Goal: Task Accomplishment & Management: Manage account settings

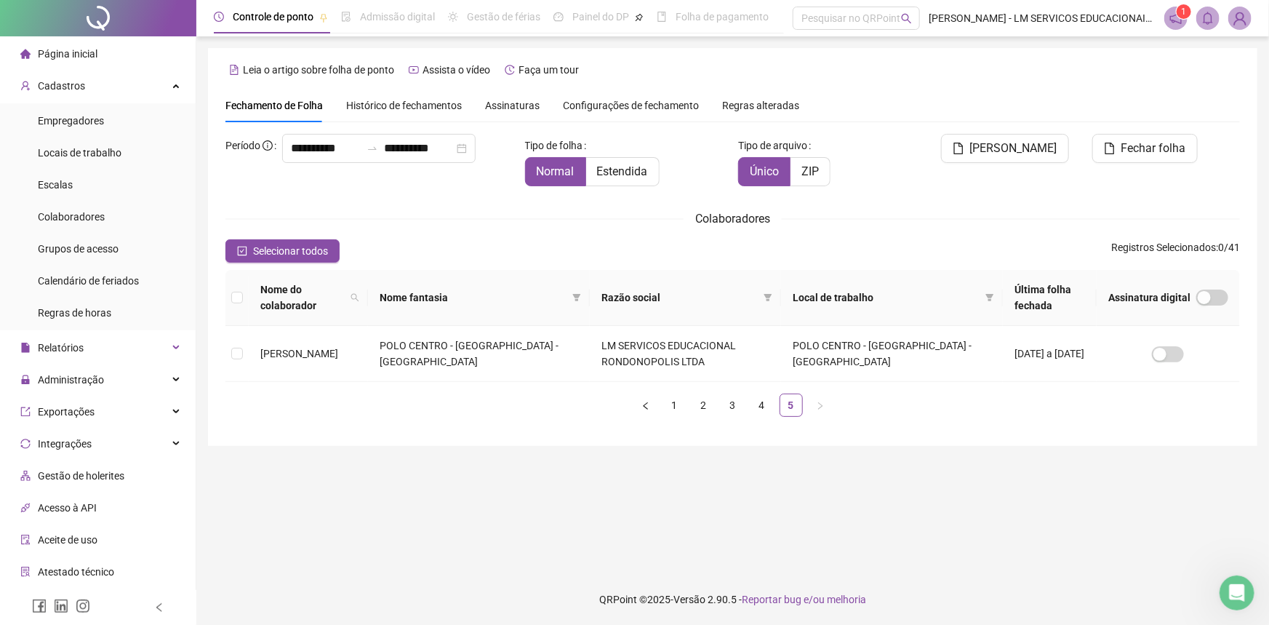
click at [104, 55] on li "Página inicial" at bounding box center [98, 53] width 190 height 29
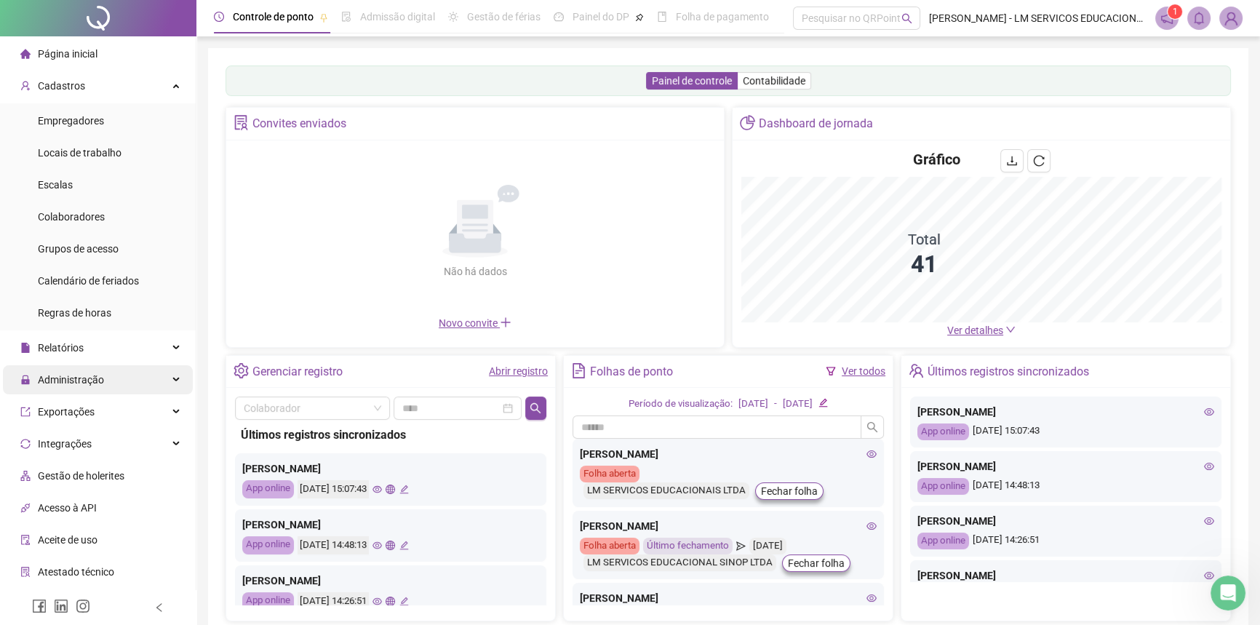
click at [116, 381] on div "Administração" at bounding box center [98, 379] width 190 height 29
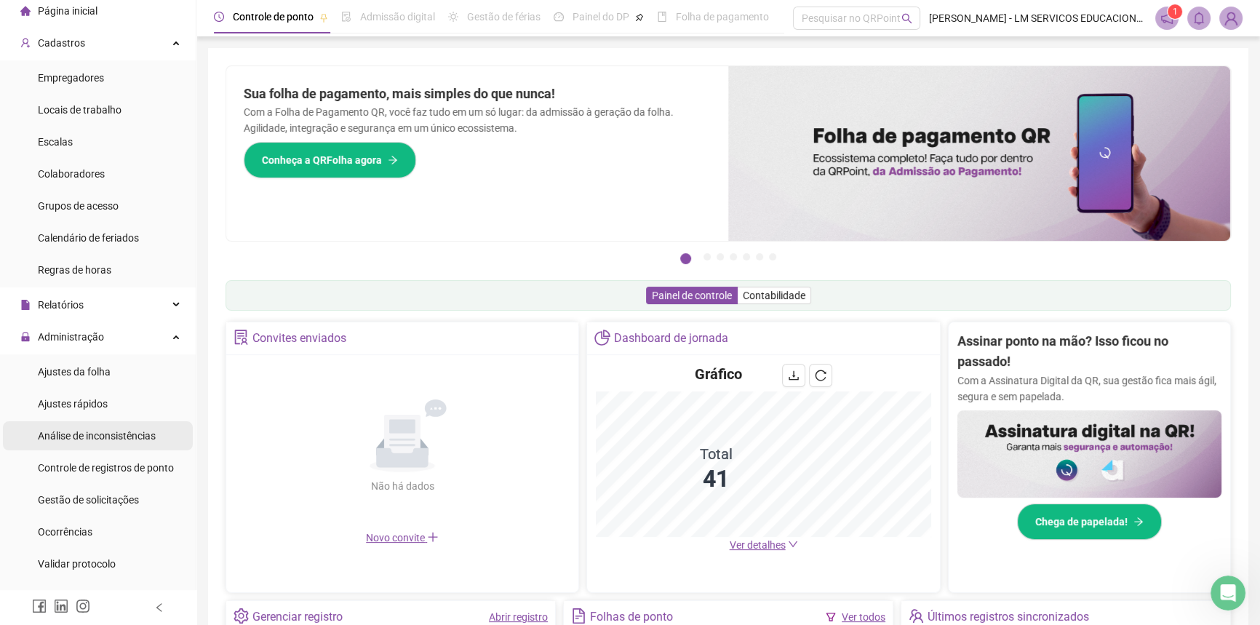
scroll to position [65, 0]
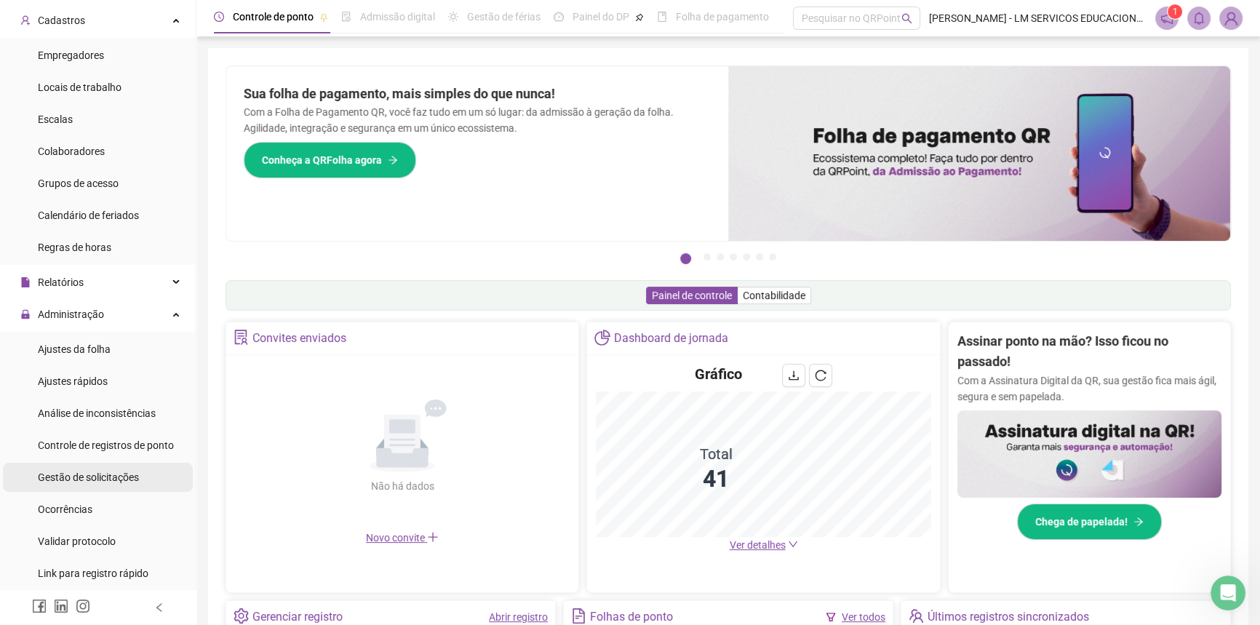
click at [98, 474] on span "Gestão de solicitações" at bounding box center [88, 477] width 101 height 12
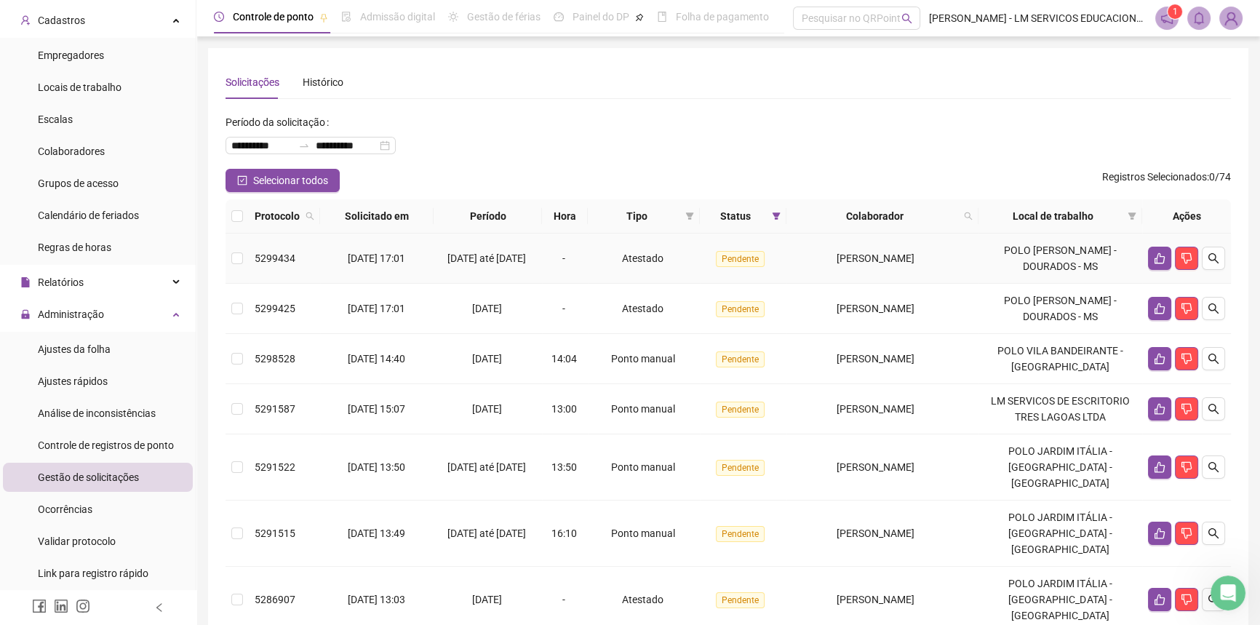
drag, startPoint x: 959, startPoint y: 264, endPoint x: 822, endPoint y: 257, distance: 136.9
click at [822, 257] on div "[PERSON_NAME]" at bounding box center [875, 258] width 167 height 16
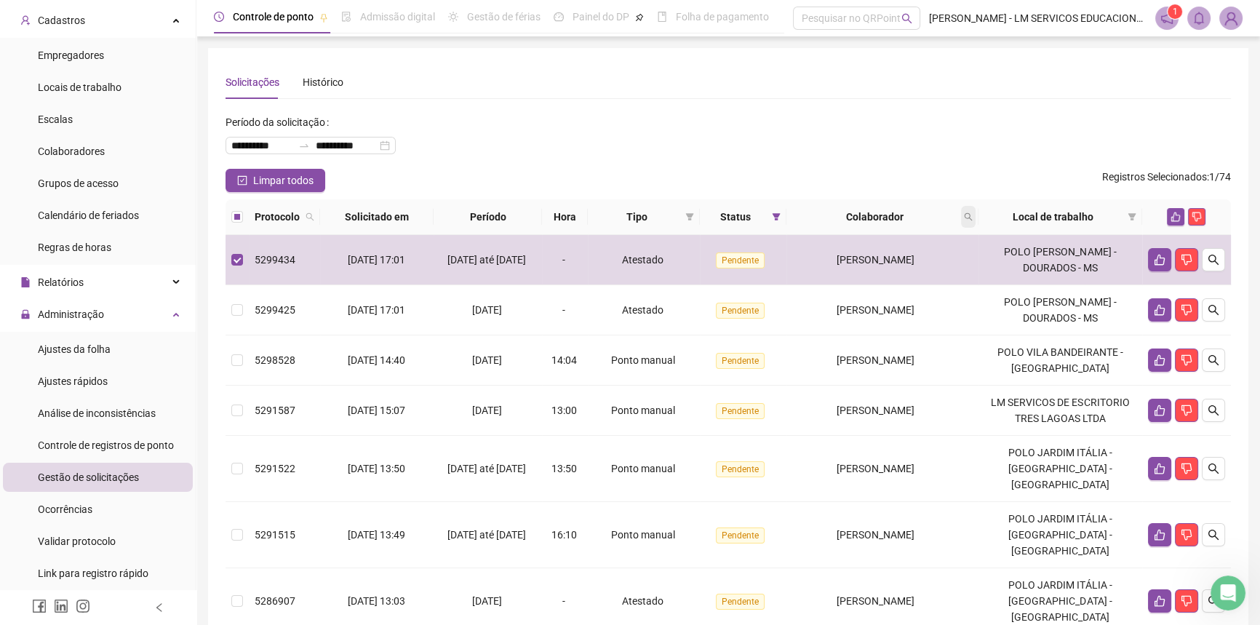
copy span "[PERSON_NAME]"
click at [972, 217] on icon "search" at bounding box center [968, 216] width 9 height 9
click at [780, 219] on icon "filter" at bounding box center [776, 216] width 8 height 7
click at [775, 316] on span "OK" at bounding box center [776, 323] width 14 height 16
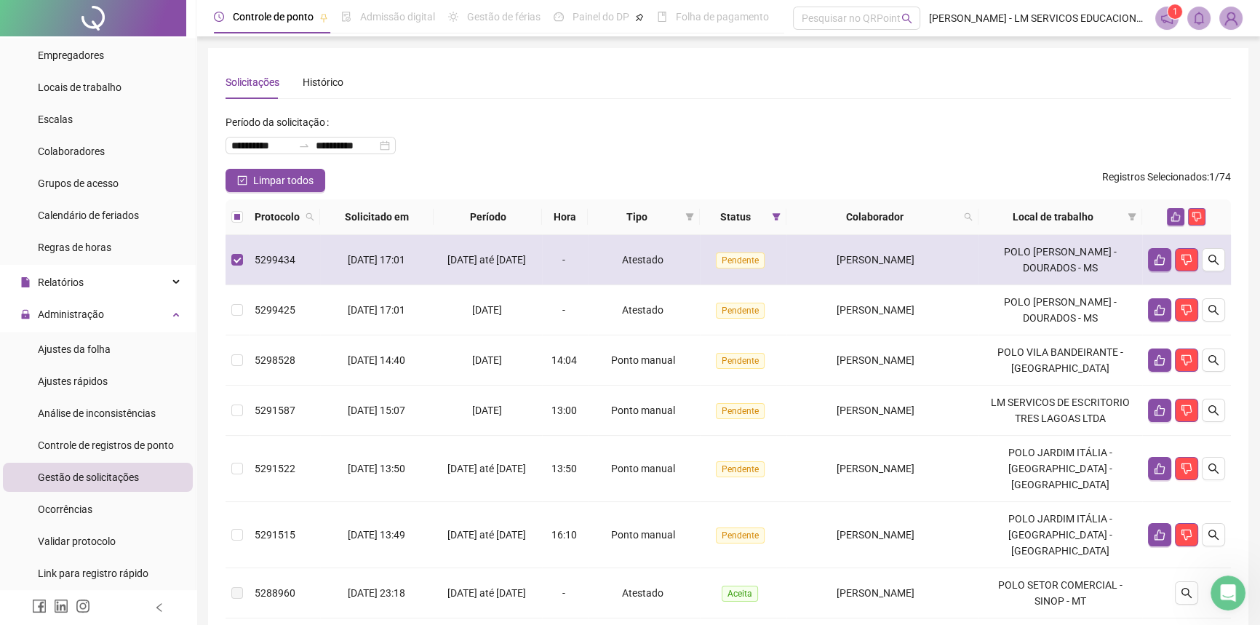
drag, startPoint x: 939, startPoint y: 259, endPoint x: 818, endPoint y: 257, distance: 120.7
click at [818, 257] on div "[PERSON_NAME]" at bounding box center [875, 260] width 167 height 16
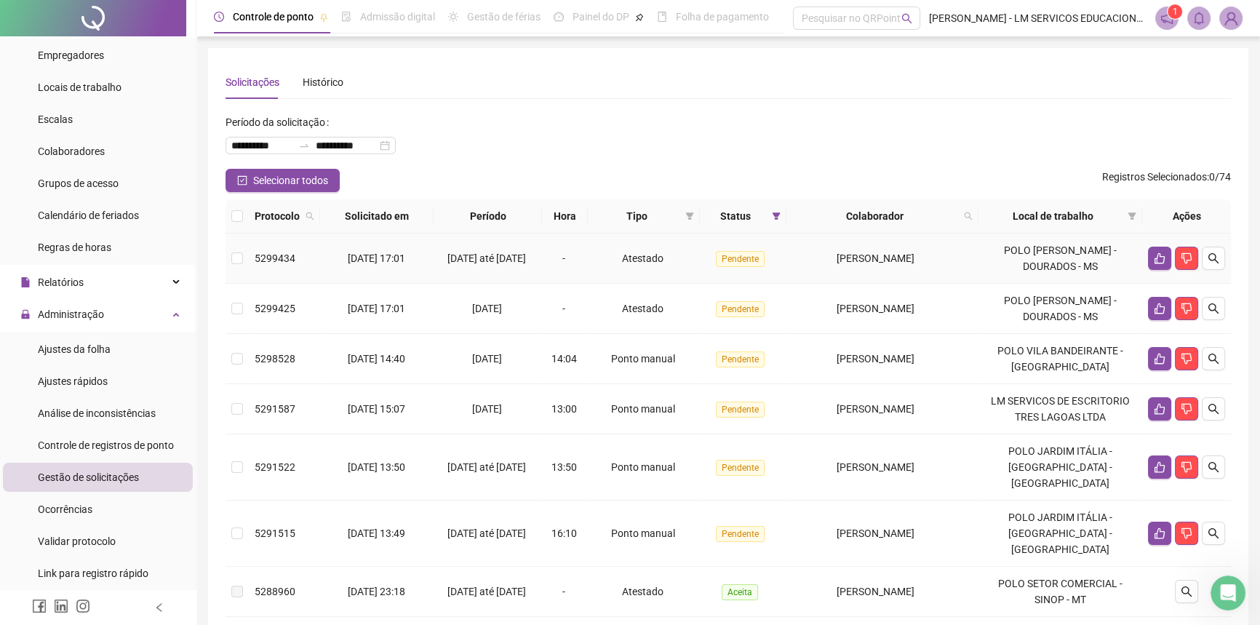
copy span "[PERSON_NAME]"
click at [972, 216] on icon "search" at bounding box center [968, 216] width 8 height 8
paste input "**********"
type input "**********"
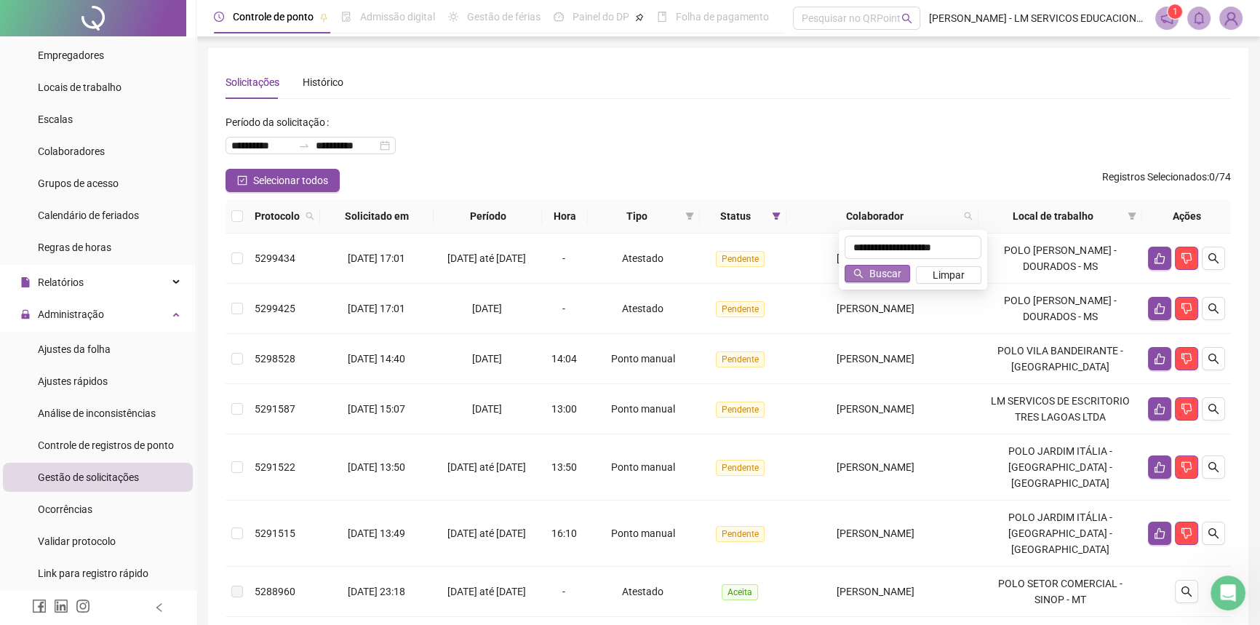
scroll to position [0, 0]
click at [873, 271] on span "Buscar" at bounding box center [885, 273] width 32 height 16
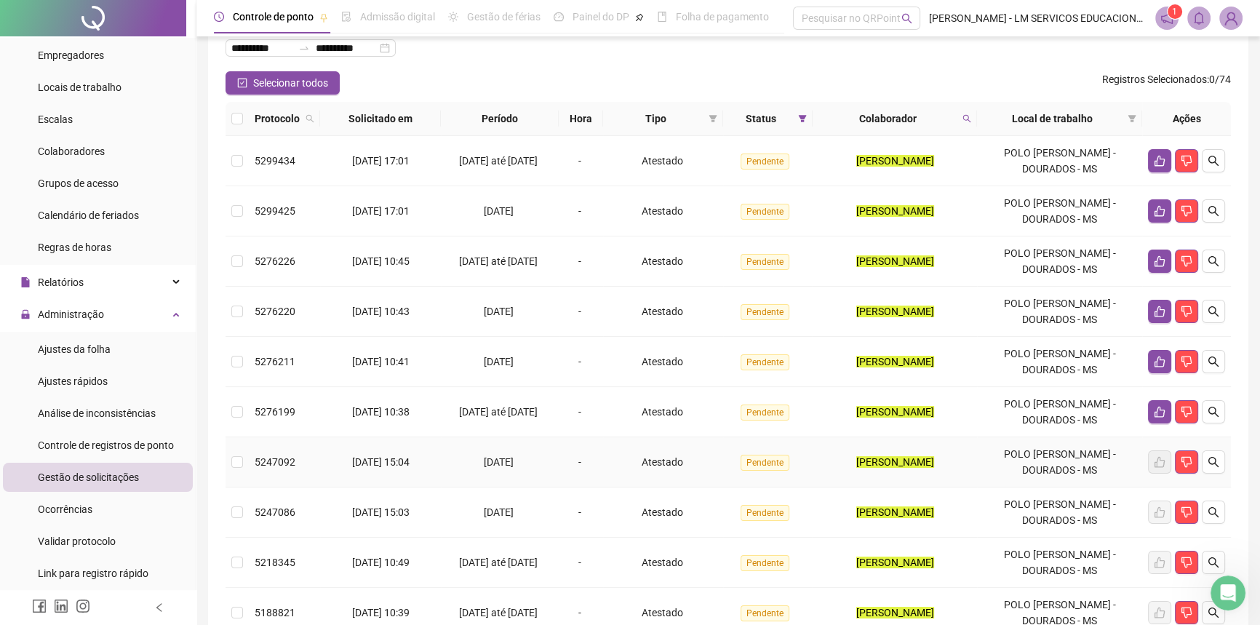
scroll to position [230, 0]
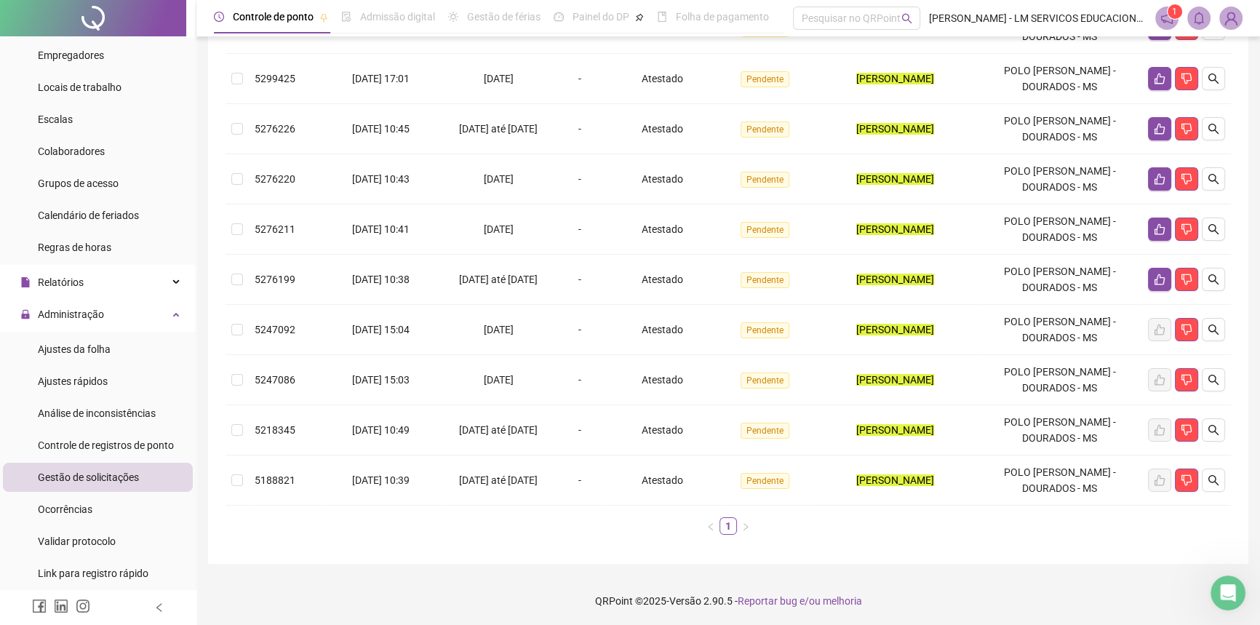
click at [1007, 529] on ul "1" at bounding box center [727, 525] width 1005 height 17
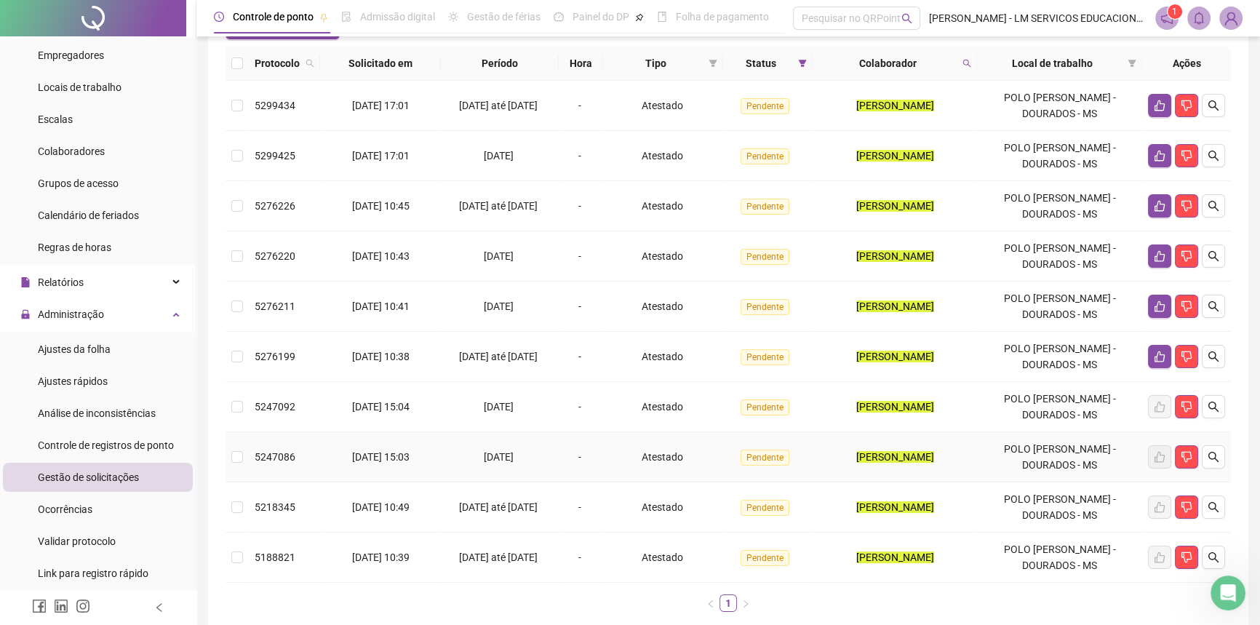
scroll to position [31, 0]
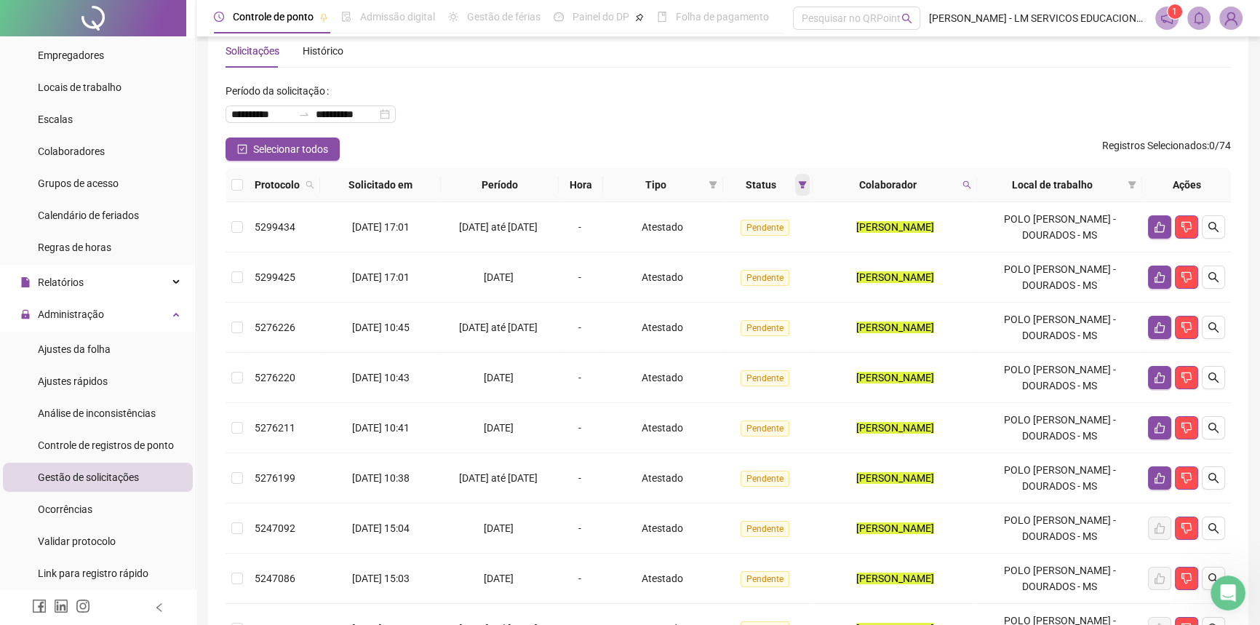
click at [797, 189] on span at bounding box center [802, 185] width 15 height 22
click at [783, 287] on button "OK" at bounding box center [788, 290] width 25 height 17
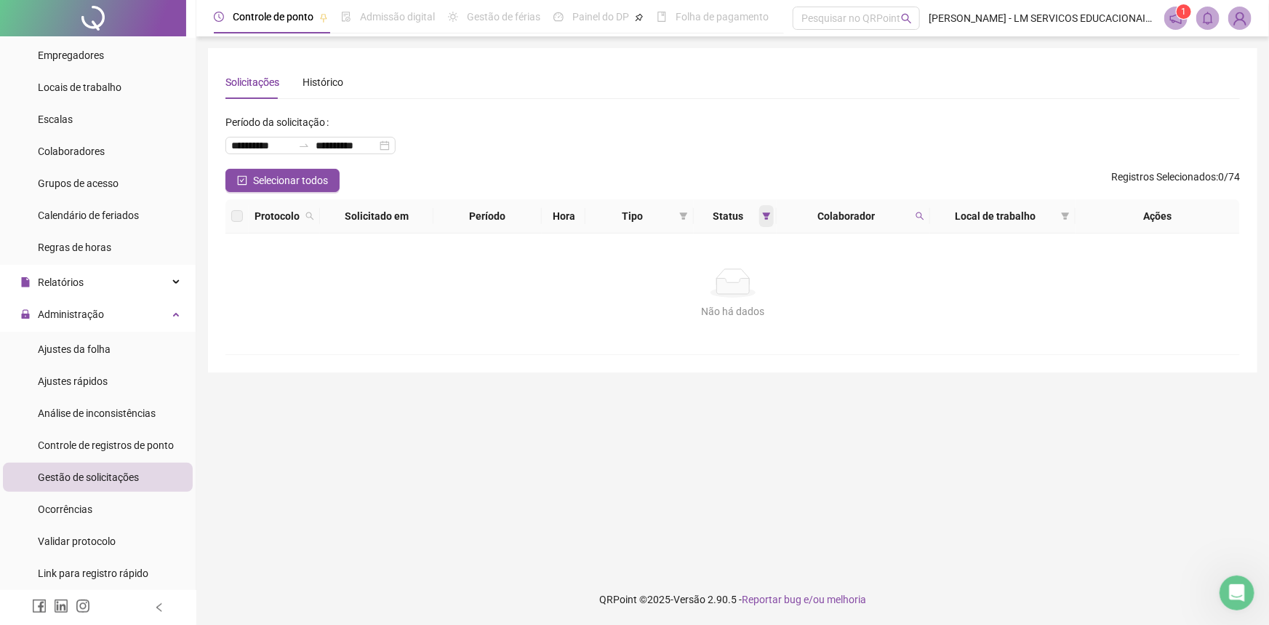
click at [767, 216] on icon "filter" at bounding box center [767, 215] width 8 height 7
click at [749, 325] on span "OK" at bounding box center [755, 322] width 14 height 16
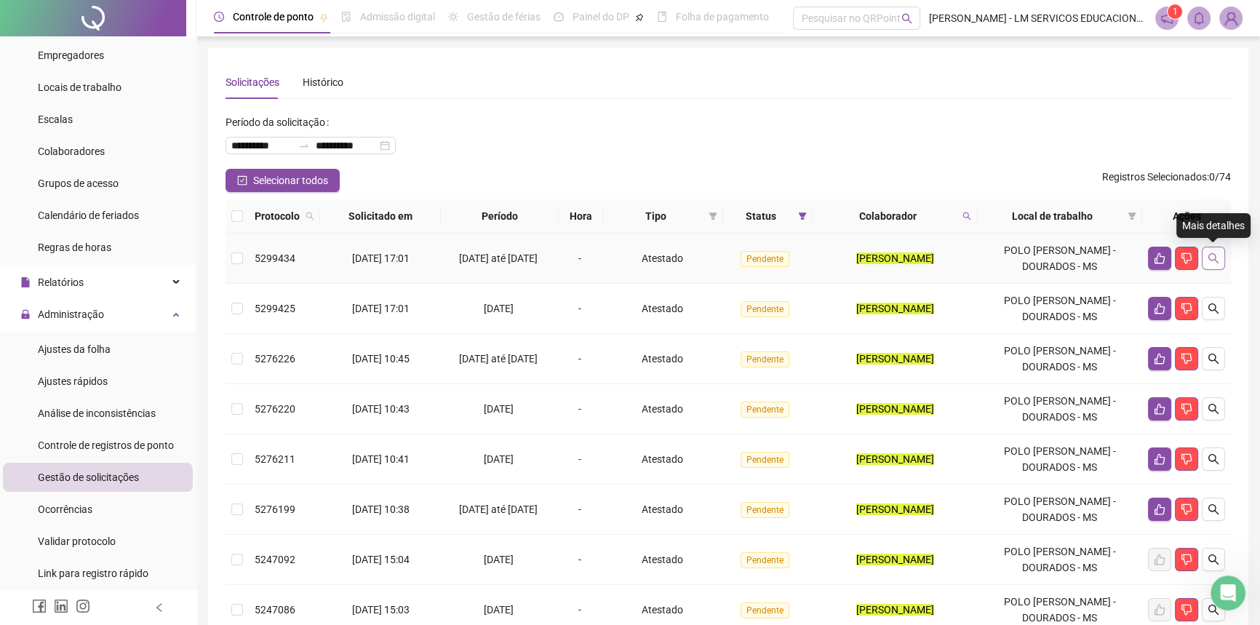
click at [1212, 262] on icon "search" at bounding box center [1213, 258] width 12 height 12
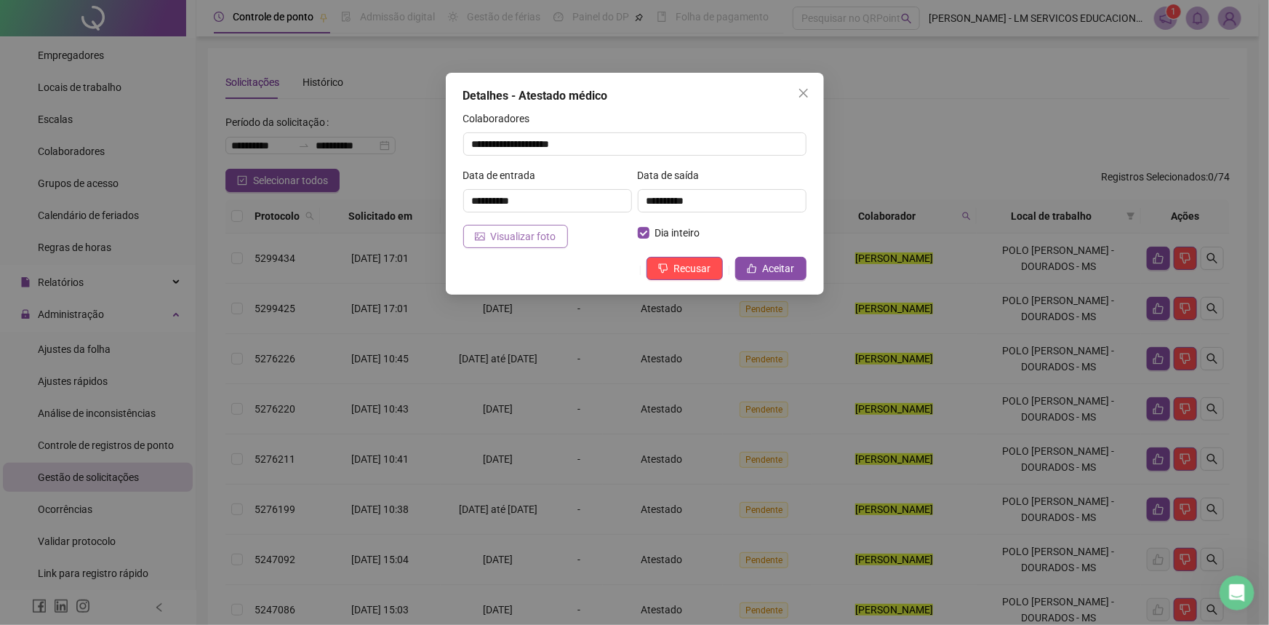
click at [513, 236] on span "Visualizar foto" at bounding box center [523, 236] width 65 height 16
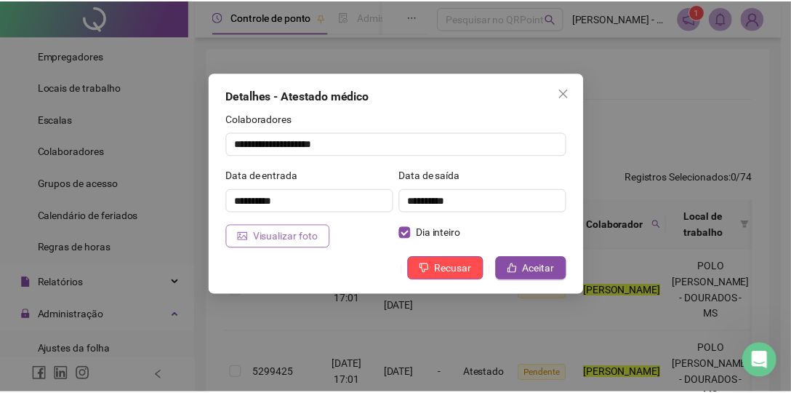
scroll to position [38, 0]
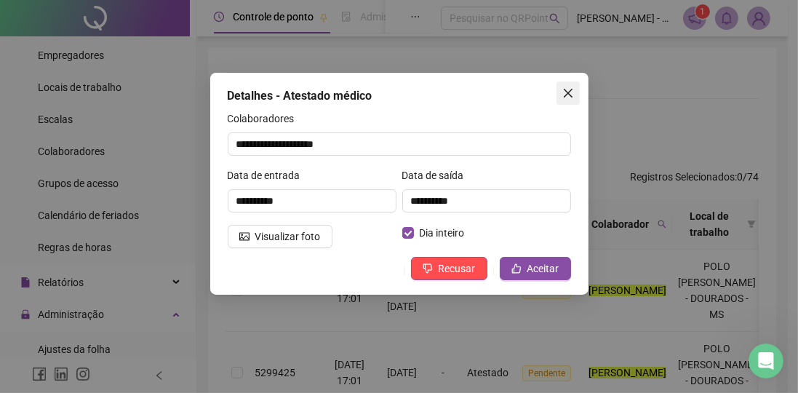
click at [571, 97] on icon "close" at bounding box center [567, 93] width 9 height 9
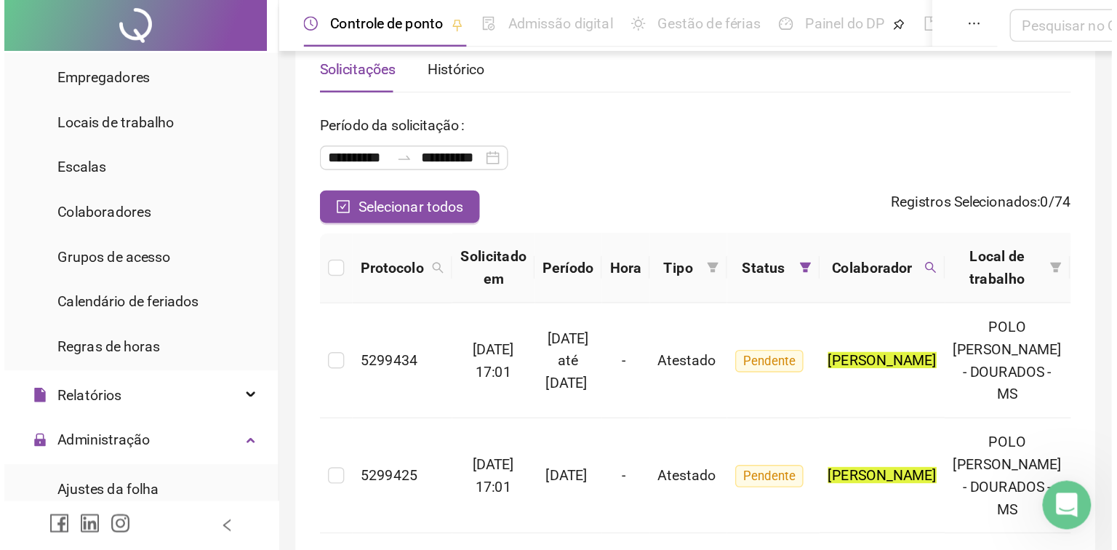
scroll to position [65, 0]
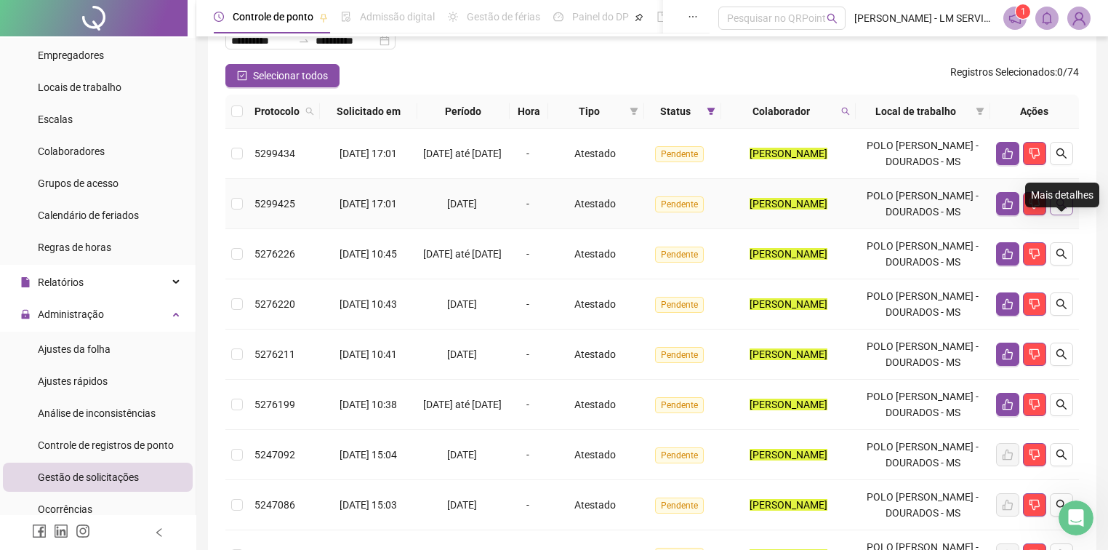
click at [1058, 209] on icon "search" at bounding box center [1062, 204] width 12 height 12
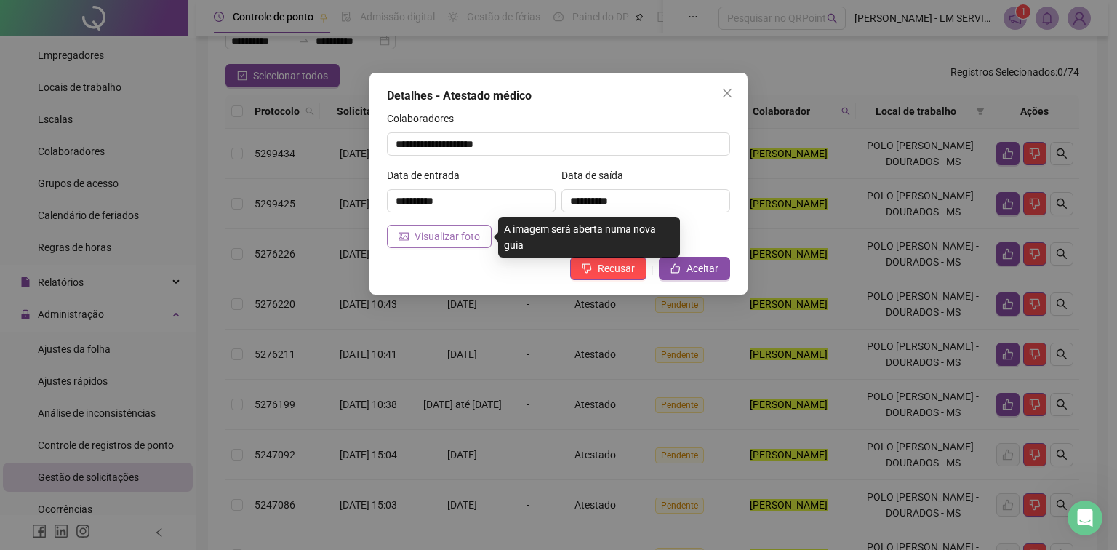
click at [441, 244] on span "Visualizar foto" at bounding box center [447, 236] width 65 height 16
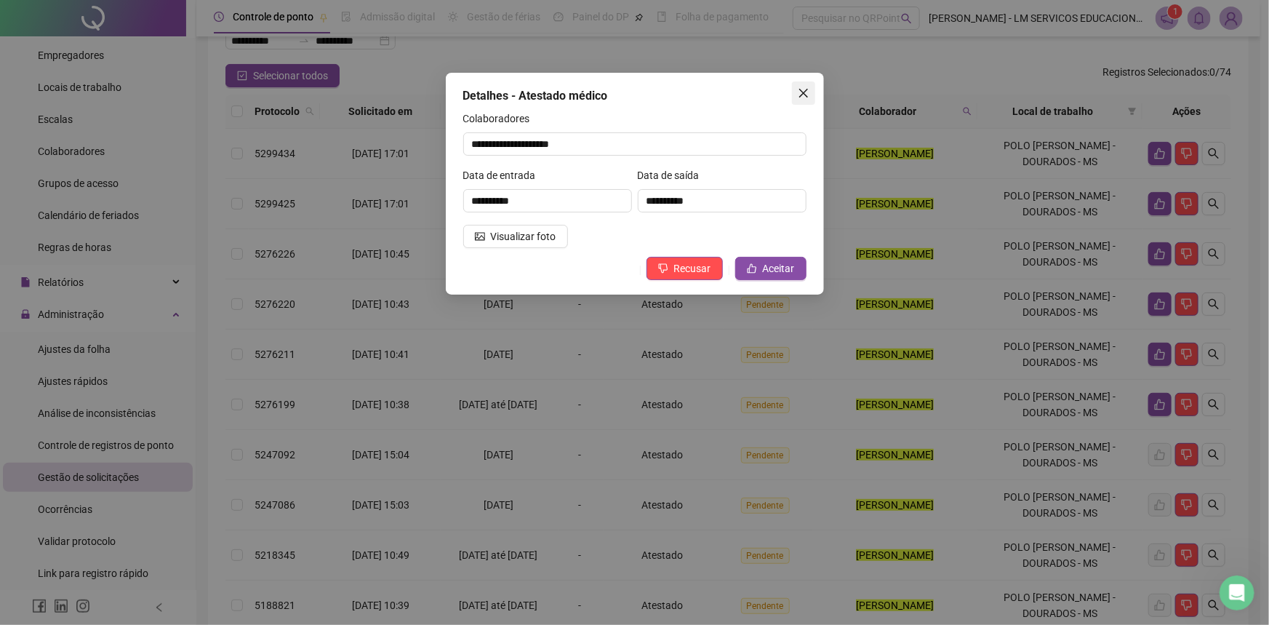
click at [806, 94] on icon "close" at bounding box center [804, 93] width 12 height 12
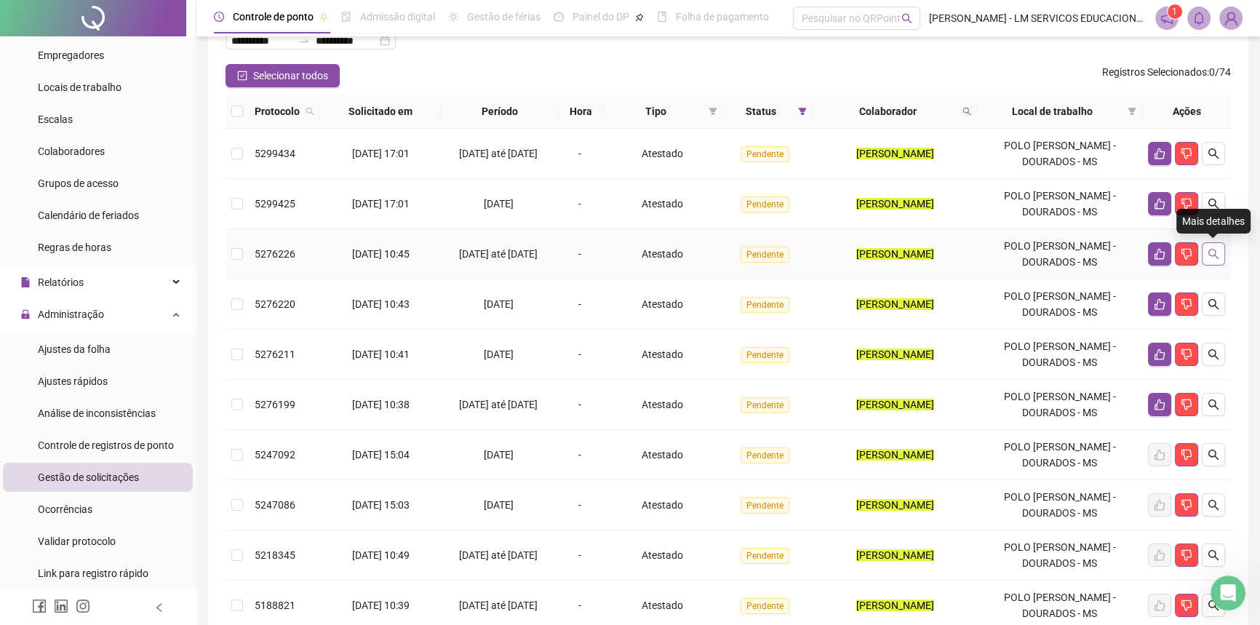
click at [1215, 252] on icon "search" at bounding box center [1213, 254] width 10 height 10
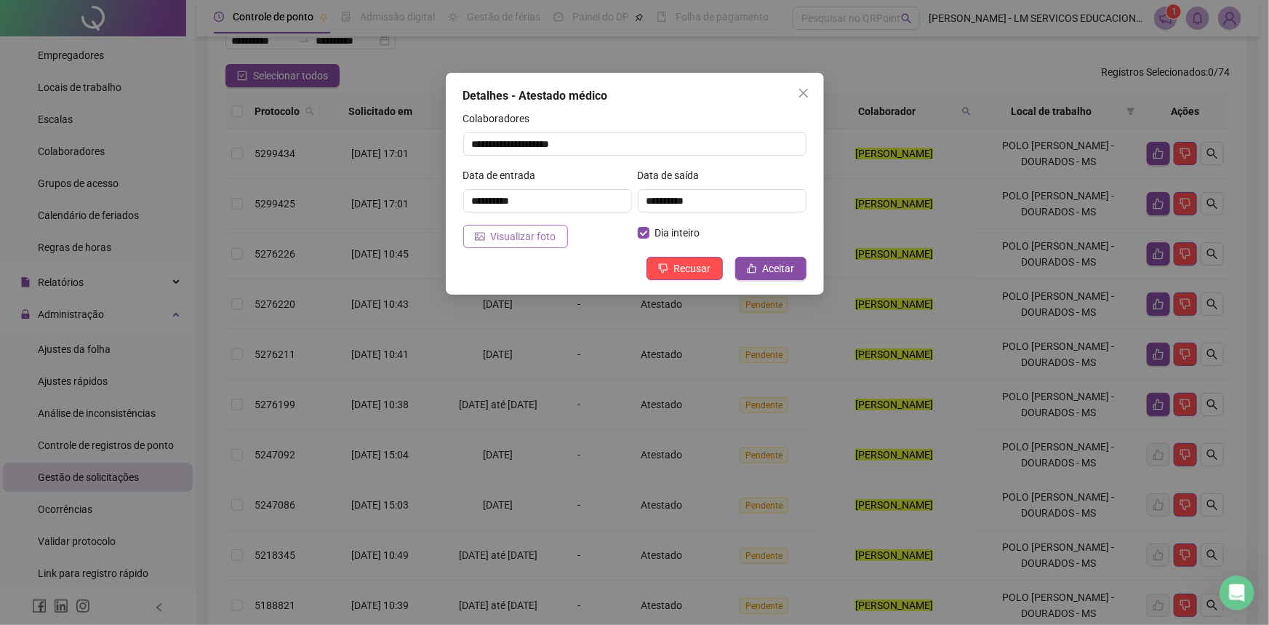
click at [553, 240] on button "Visualizar foto" at bounding box center [515, 236] width 105 height 23
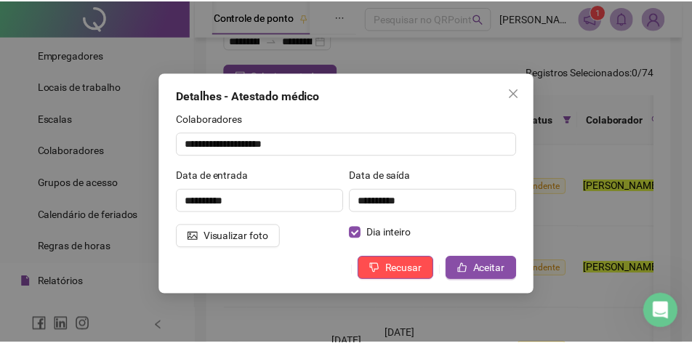
scroll to position [87, 0]
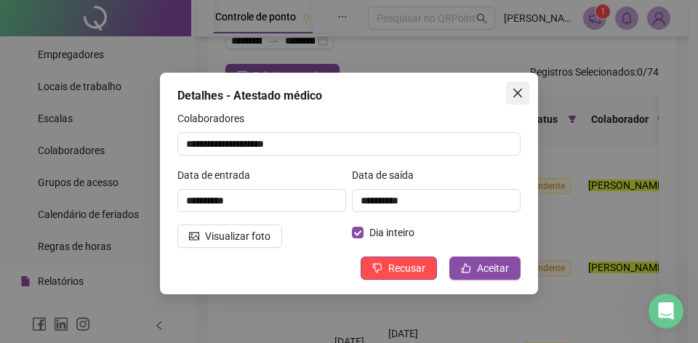
click at [516, 87] on button "Close" at bounding box center [517, 92] width 23 height 23
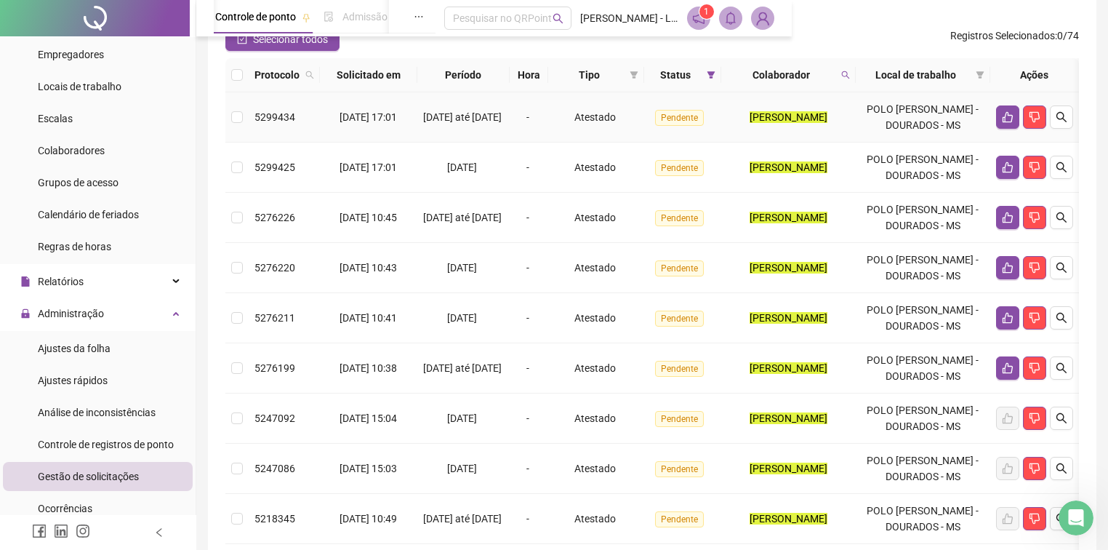
scroll to position [0, 0]
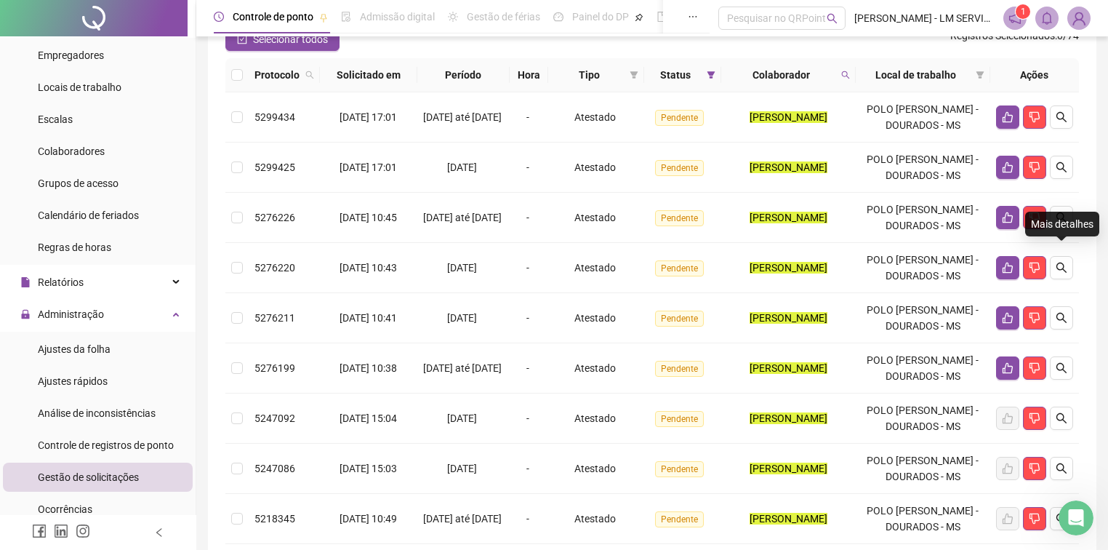
drag, startPoint x: 1066, startPoint y: 257, endPoint x: 1088, endPoint y: 257, distance: 21.8
click at [1088, 257] on div "**********" at bounding box center [652, 279] width 889 height 745
click at [1067, 279] on button "button" at bounding box center [1061, 267] width 23 height 23
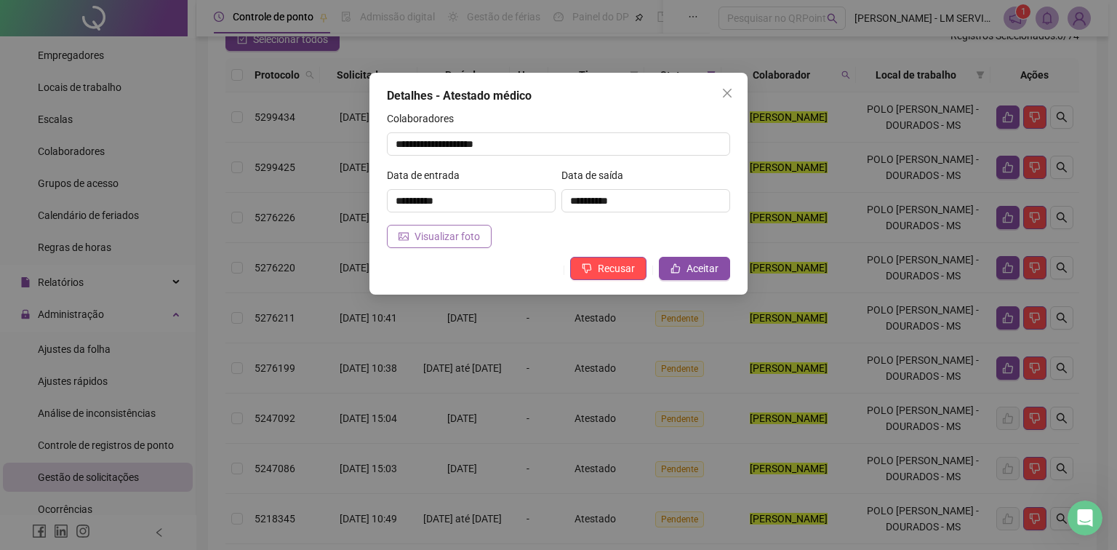
click at [456, 238] on span "Visualizar foto" at bounding box center [447, 236] width 65 height 16
click at [724, 95] on icon "close" at bounding box center [727, 93] width 12 height 12
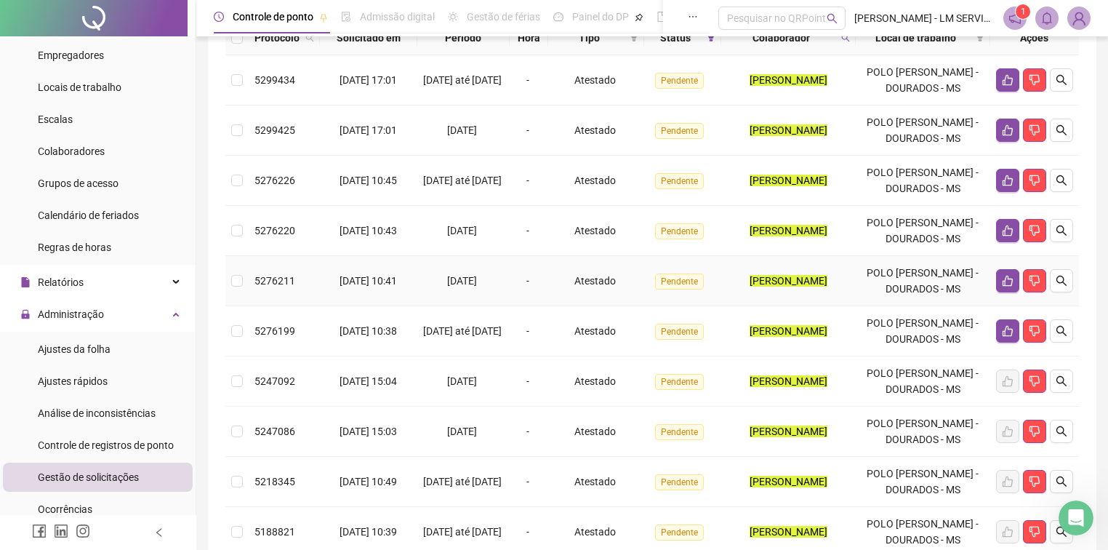
scroll to position [199, 0]
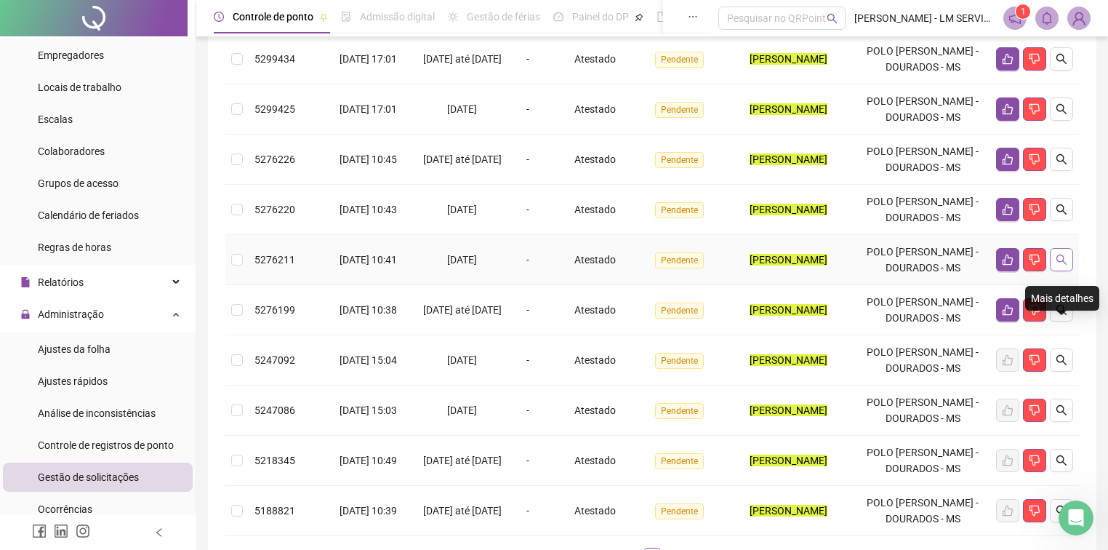
click at [1060, 265] on icon "search" at bounding box center [1062, 260] width 10 height 10
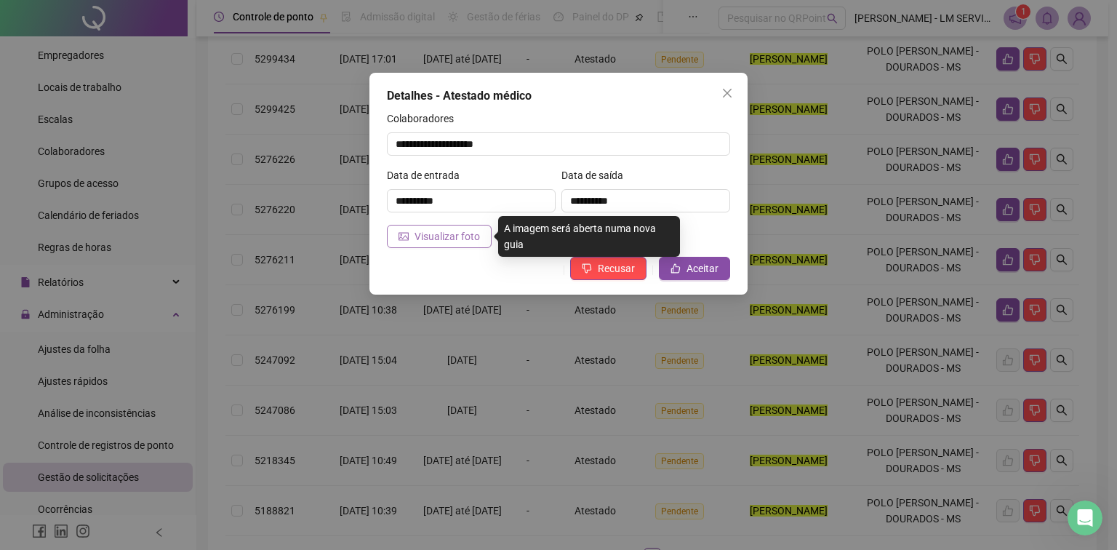
click at [453, 242] on span "Visualizar foto" at bounding box center [447, 236] width 65 height 16
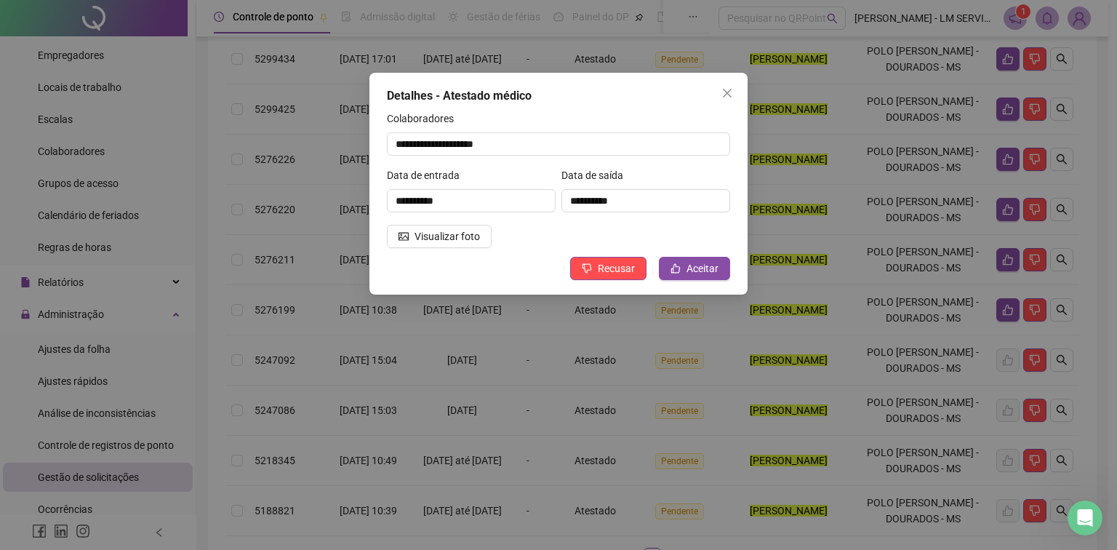
click at [725, 89] on button "Close" at bounding box center [727, 92] width 23 height 23
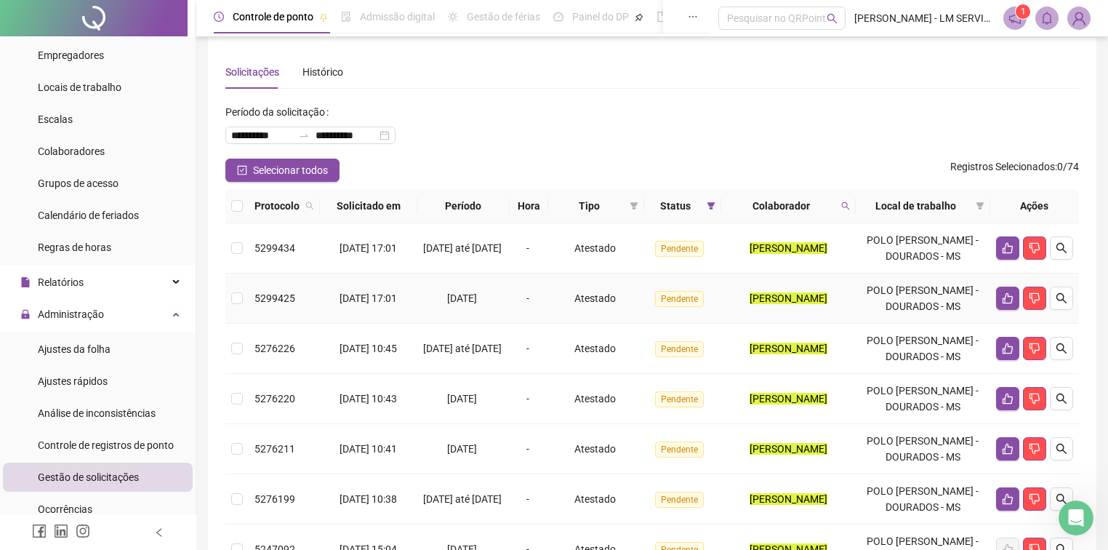
scroll to position [0, 0]
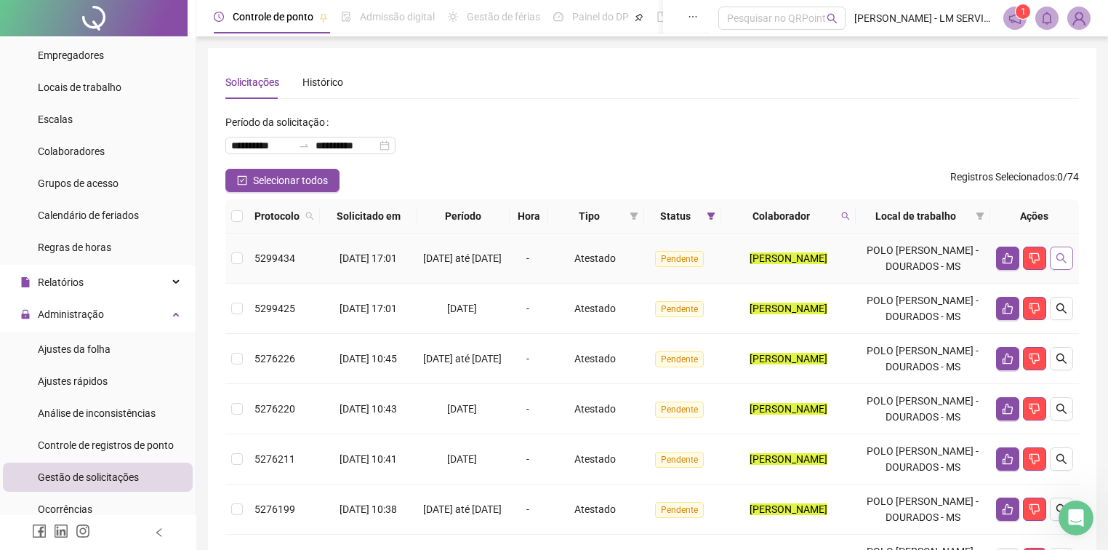
click at [1060, 263] on icon "search" at bounding box center [1062, 258] width 10 height 10
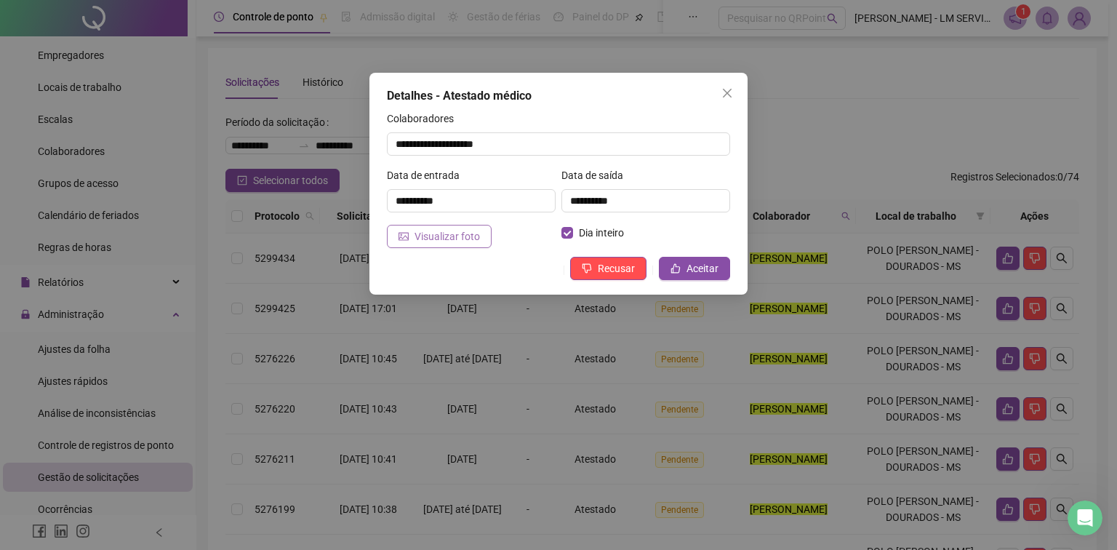
click at [461, 239] on span "Visualizar foto" at bounding box center [447, 236] width 65 height 16
click at [471, 153] on input "**********" at bounding box center [558, 143] width 343 height 23
click at [729, 92] on icon "close" at bounding box center [727, 93] width 9 height 9
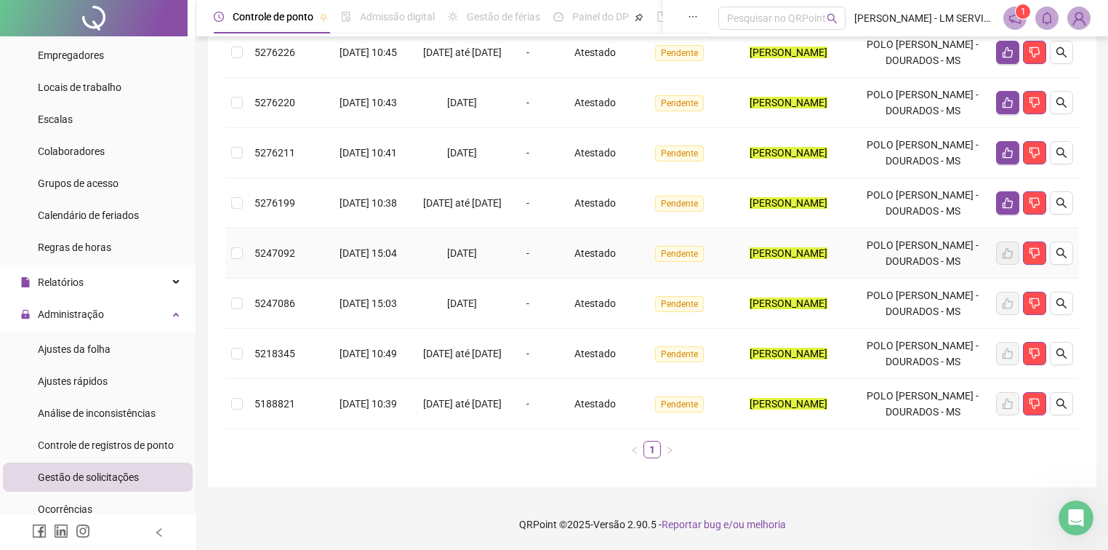
scroll to position [348, 0]
click at [1058, 209] on icon "search" at bounding box center [1062, 203] width 12 height 12
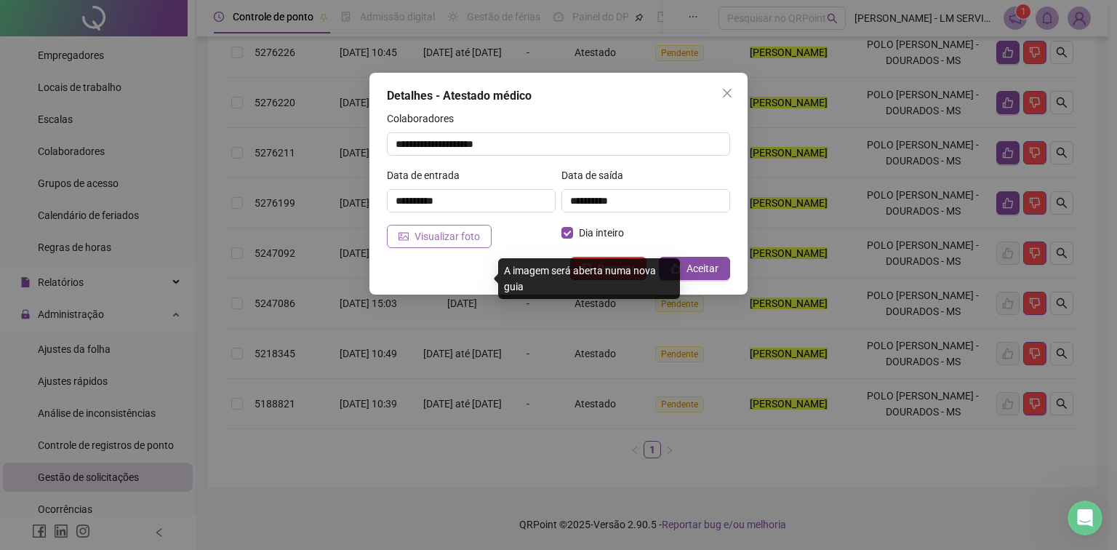
click at [448, 233] on span "Visualizar foto" at bounding box center [447, 236] width 65 height 16
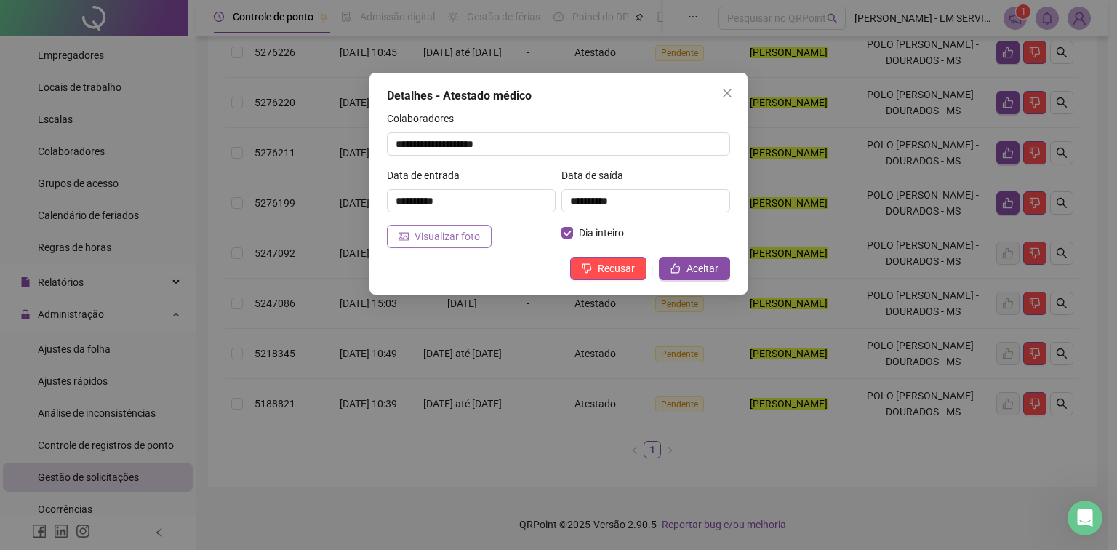
drag, startPoint x: 695, startPoint y: 276, endPoint x: 391, endPoint y: 232, distance: 307.9
click at [406, 256] on div "**********" at bounding box center [558, 184] width 378 height 222
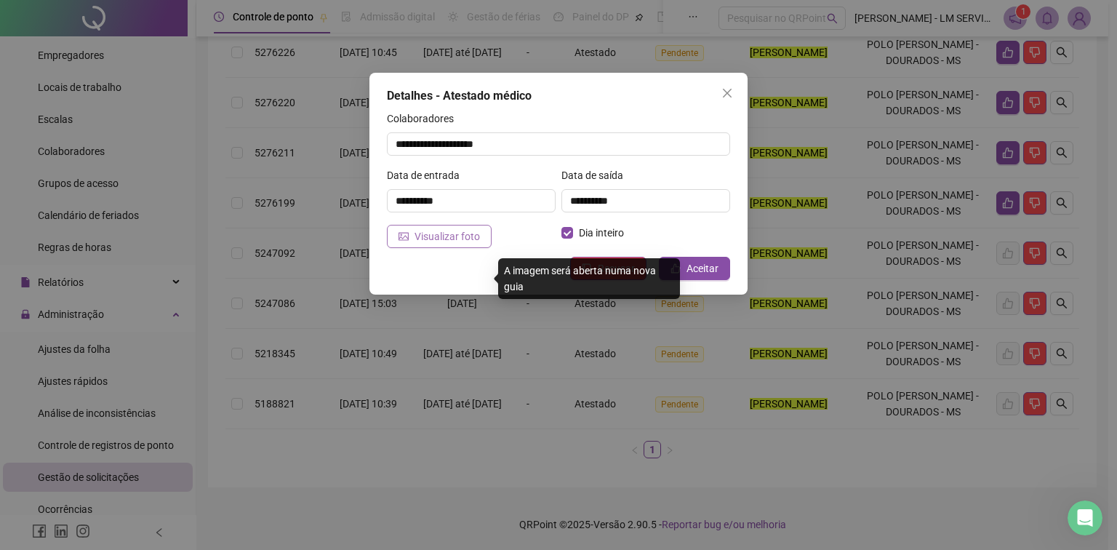
click at [425, 240] on span "Visualizar foto" at bounding box center [447, 236] width 65 height 16
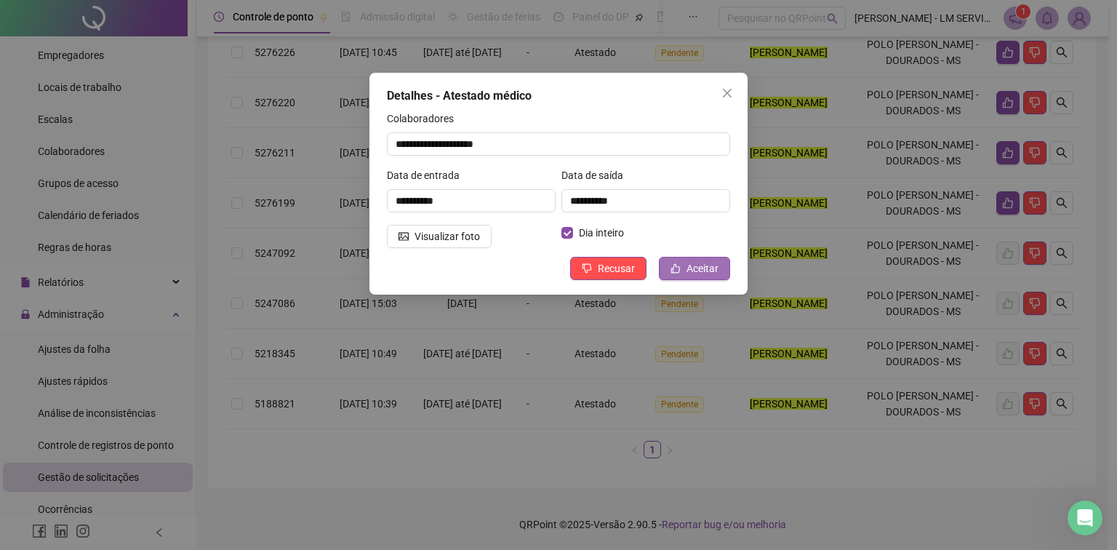
click at [727, 260] on button "Aceitar" at bounding box center [694, 268] width 71 height 23
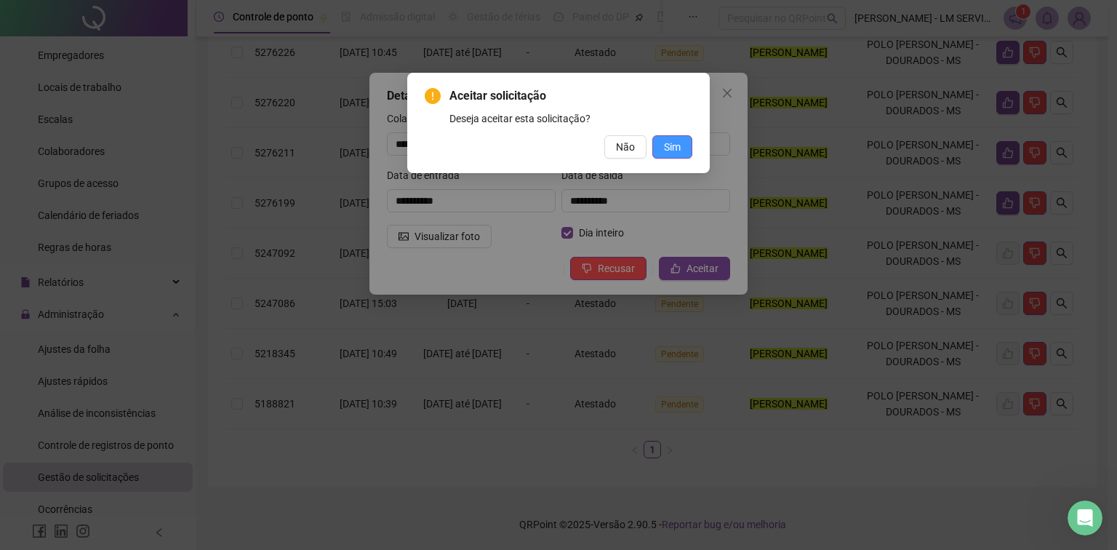
click at [674, 152] on span "Sim" at bounding box center [672, 147] width 17 height 16
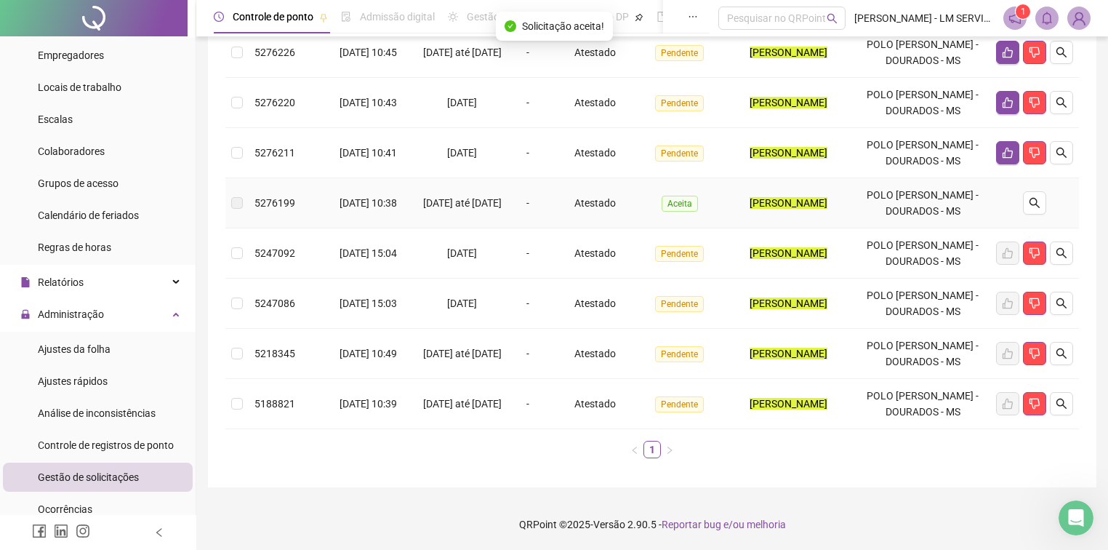
scroll to position [290, 0]
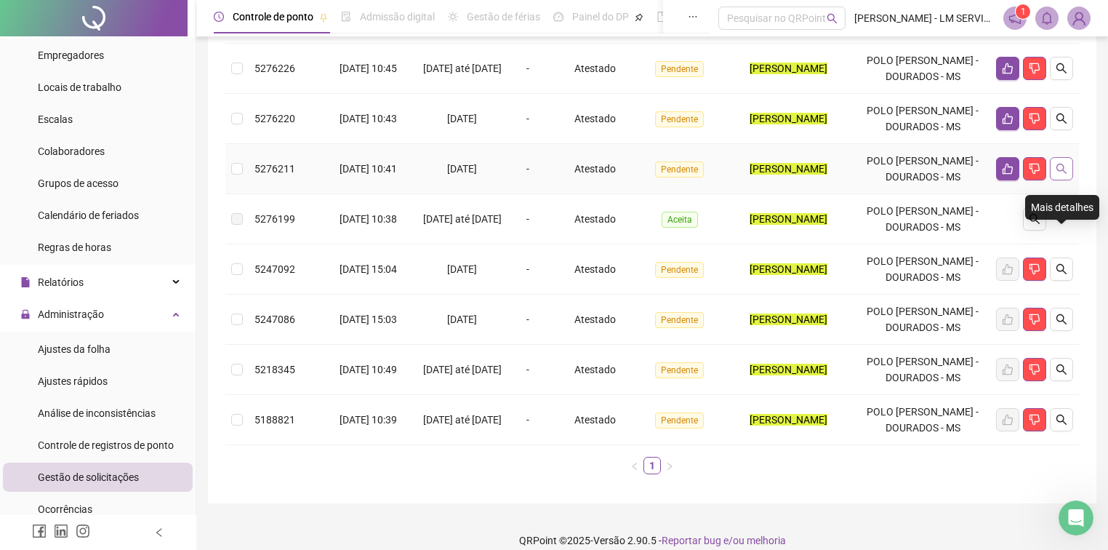
click at [1056, 175] on icon "search" at bounding box center [1062, 169] width 12 height 12
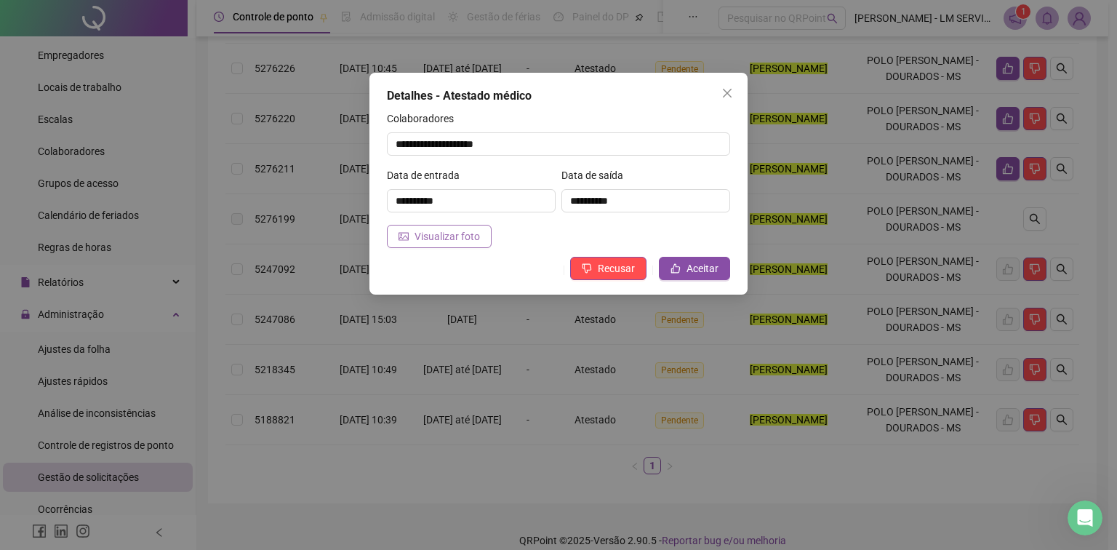
click at [428, 237] on span "Visualizar foto" at bounding box center [447, 236] width 65 height 16
click at [688, 270] on span "Aceitar" at bounding box center [703, 268] width 32 height 16
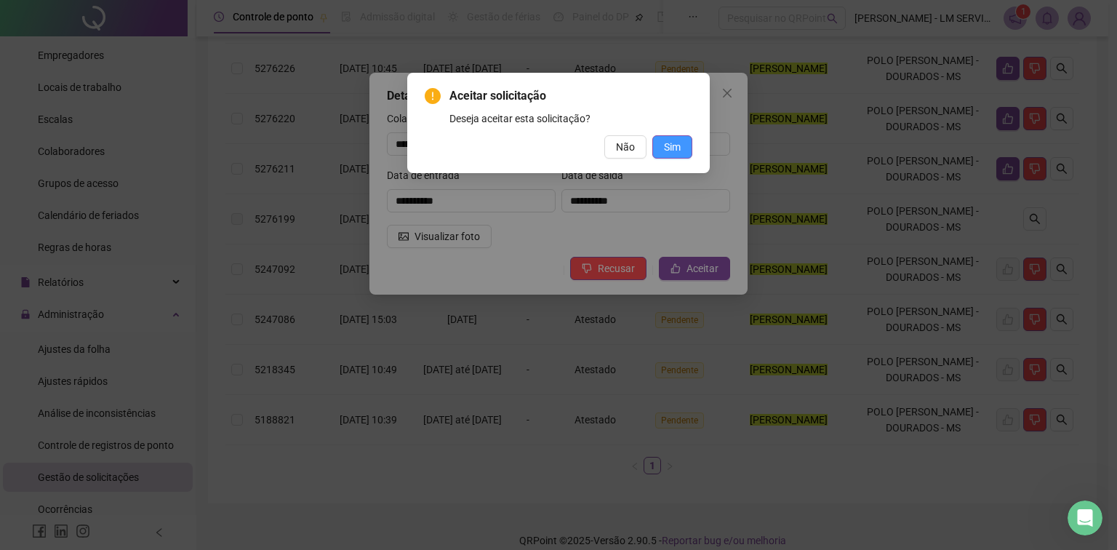
click at [682, 151] on button "Sim" at bounding box center [672, 146] width 40 height 23
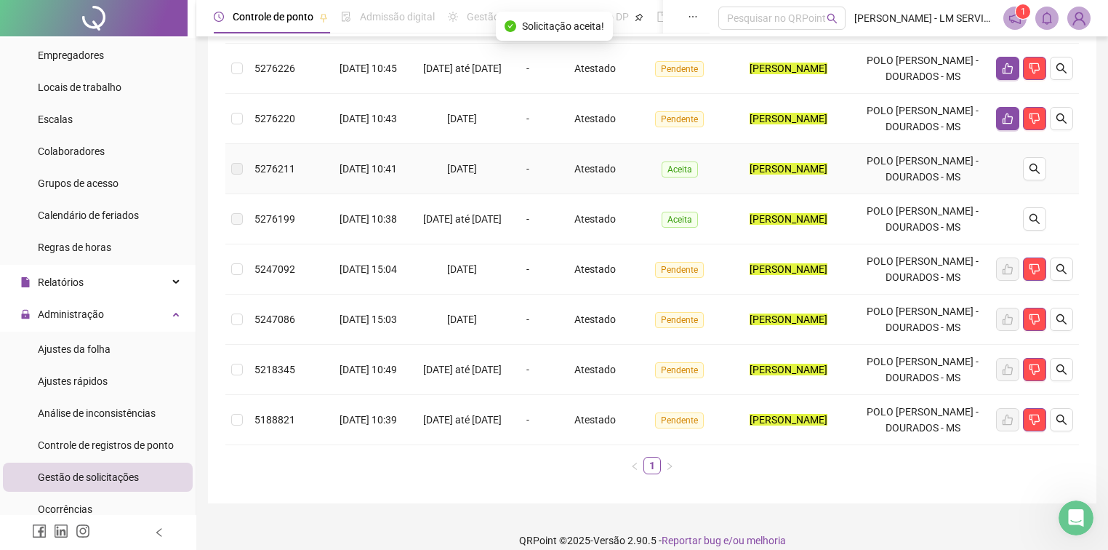
scroll to position [232, 0]
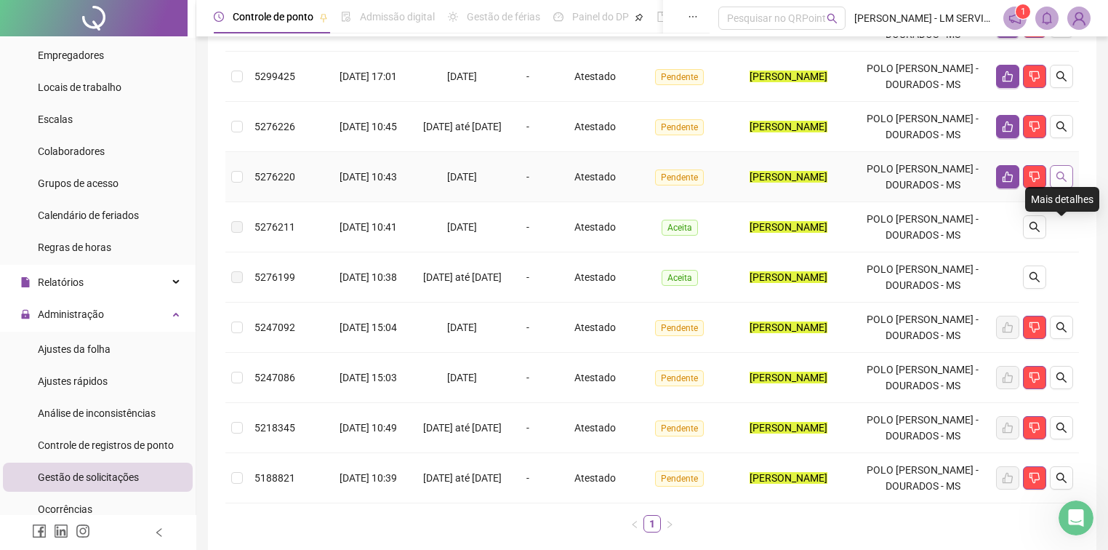
click at [1066, 182] on icon "search" at bounding box center [1062, 177] width 10 height 10
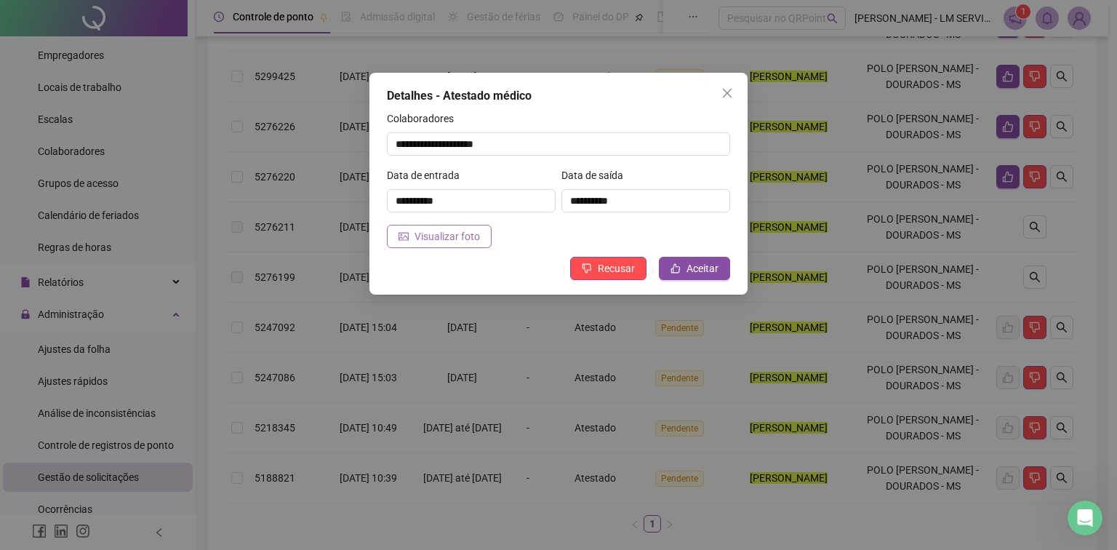
click at [465, 231] on span "Visualizar foto" at bounding box center [447, 236] width 65 height 16
click at [691, 271] on span "Aceitar" at bounding box center [703, 268] width 32 height 16
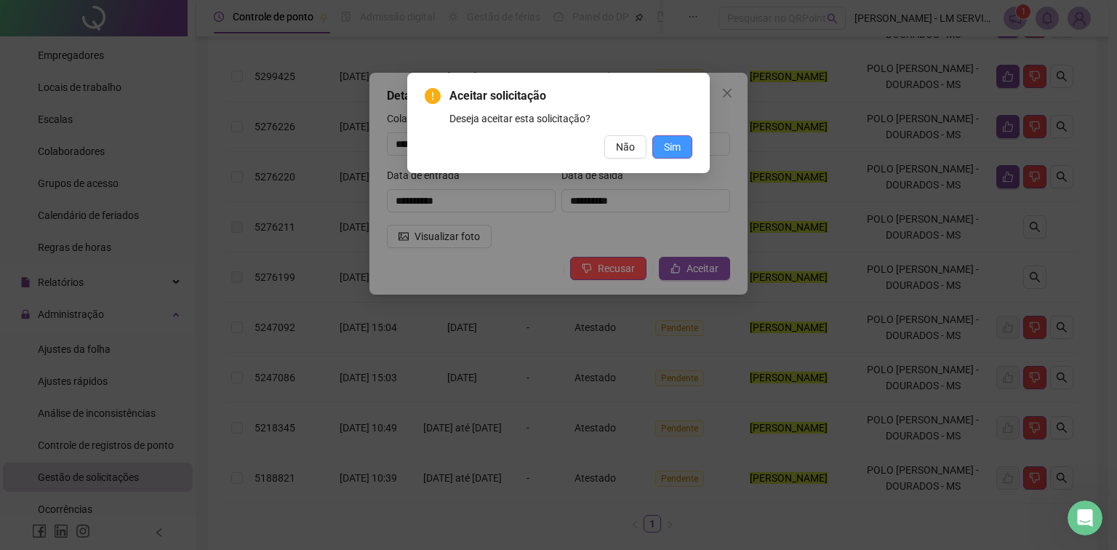
click at [672, 141] on span "Sim" at bounding box center [672, 147] width 17 height 16
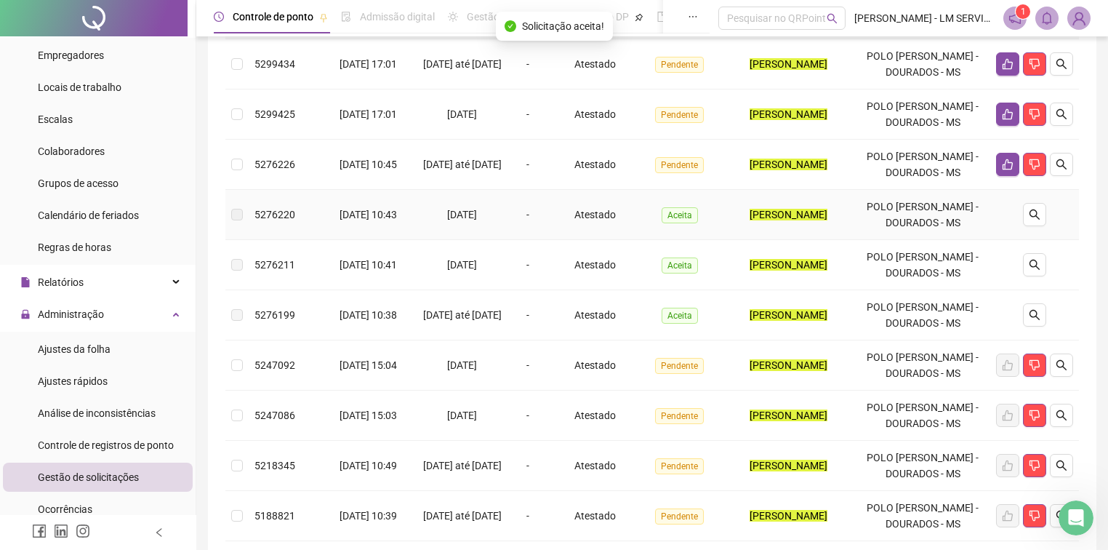
scroll to position [174, 0]
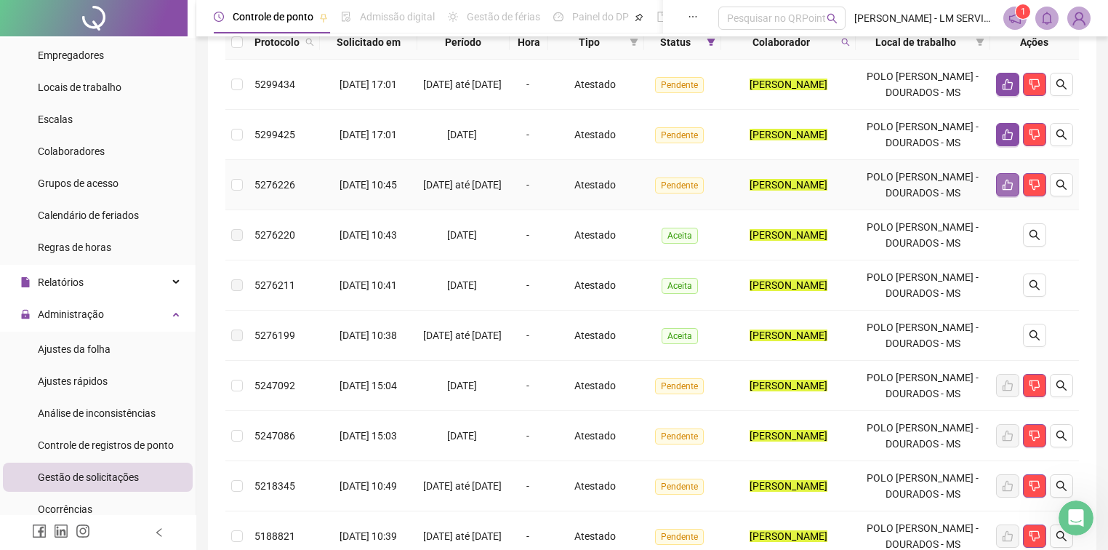
drag, startPoint x: 1064, startPoint y: 228, endPoint x: 1012, endPoint y: 224, distance: 52.5
click at [1013, 196] on div at bounding box center [1034, 184] width 77 height 23
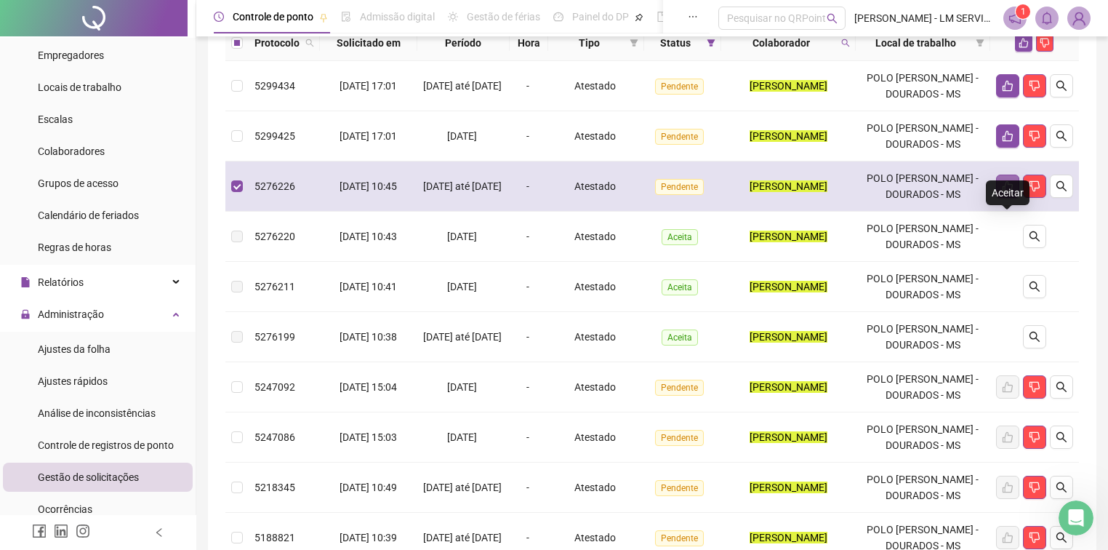
click at [1009, 192] on icon "like" at bounding box center [1008, 186] width 10 height 11
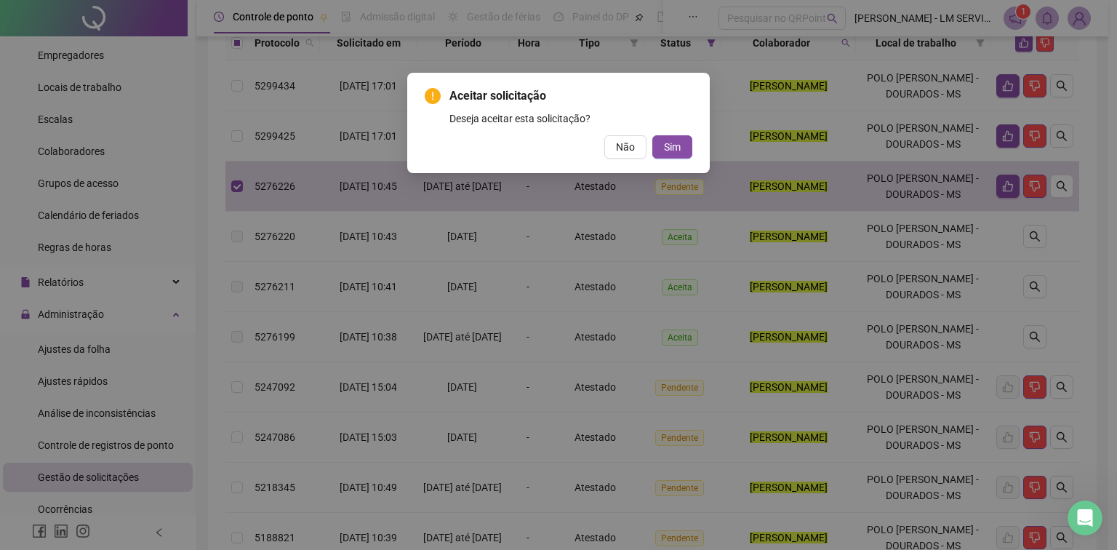
click at [829, 181] on div "Aceitar solicitação Deseja aceitar esta solicitação? Não Sim" at bounding box center [558, 275] width 1117 height 550
click at [666, 148] on span "Sim" at bounding box center [672, 147] width 17 height 16
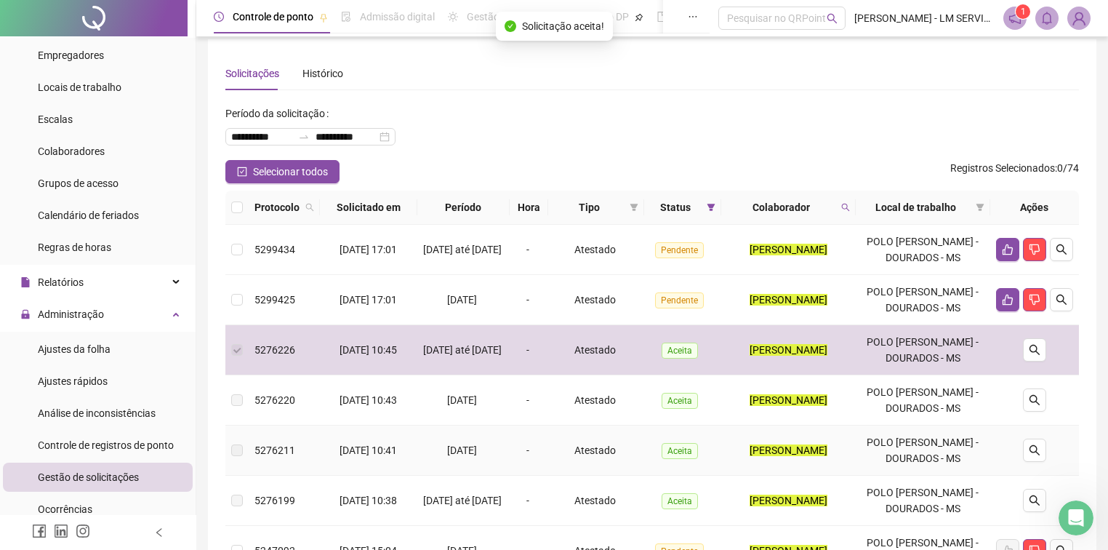
scroll to position [0, 0]
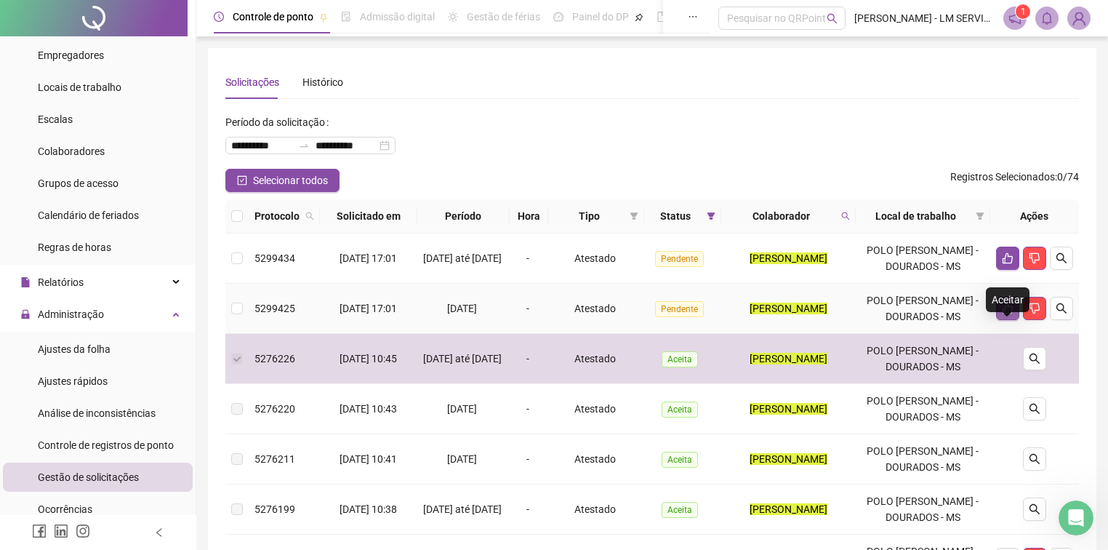
click at [1007, 314] on icon "like" at bounding box center [1008, 309] width 12 height 12
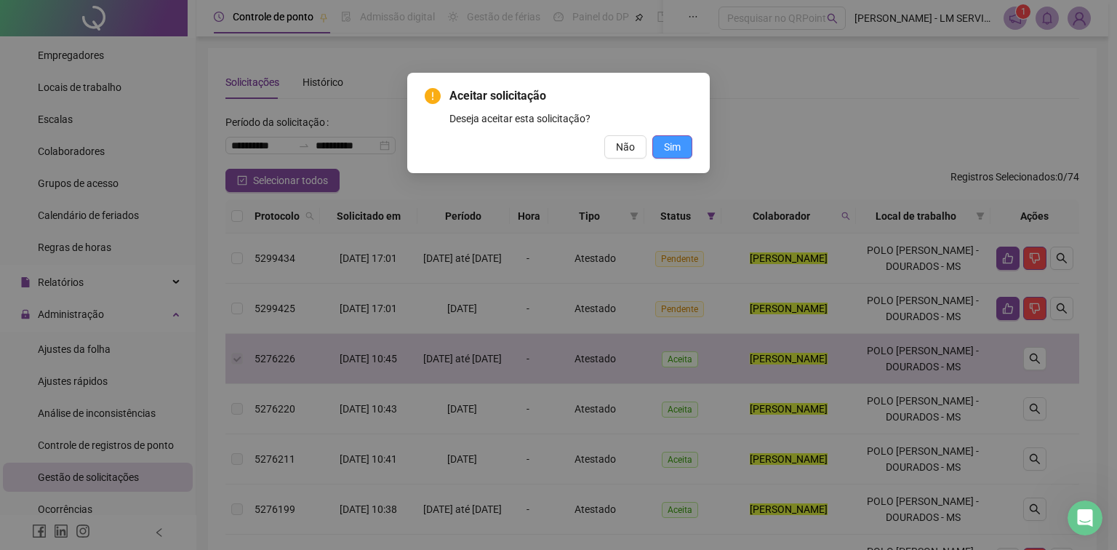
click at [665, 145] on span "Sim" at bounding box center [672, 147] width 17 height 16
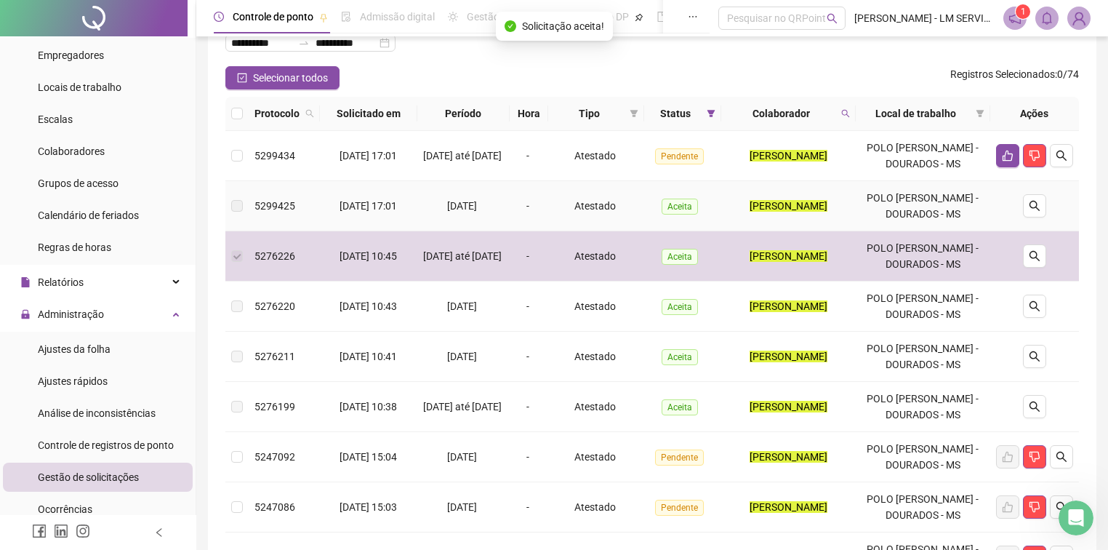
scroll to position [116, 0]
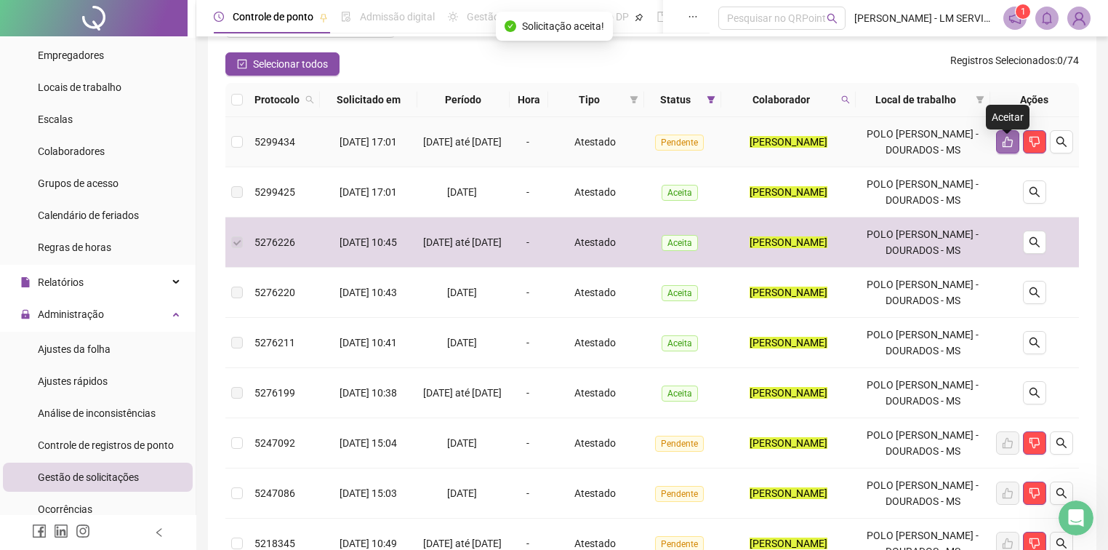
click at [1011, 148] on icon "like" at bounding box center [1008, 142] width 12 height 12
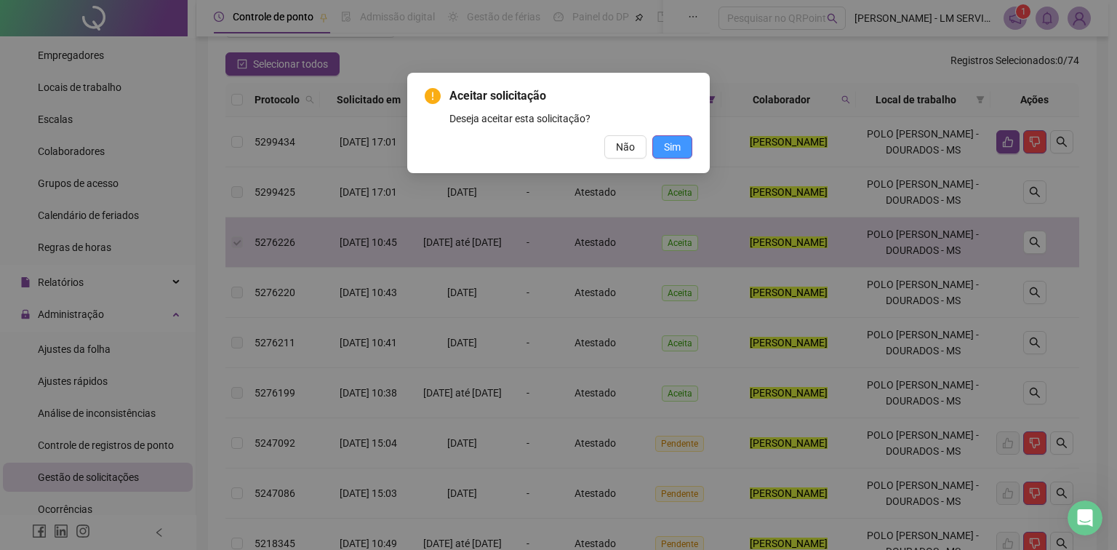
click at [673, 148] on span "Sim" at bounding box center [672, 147] width 17 height 16
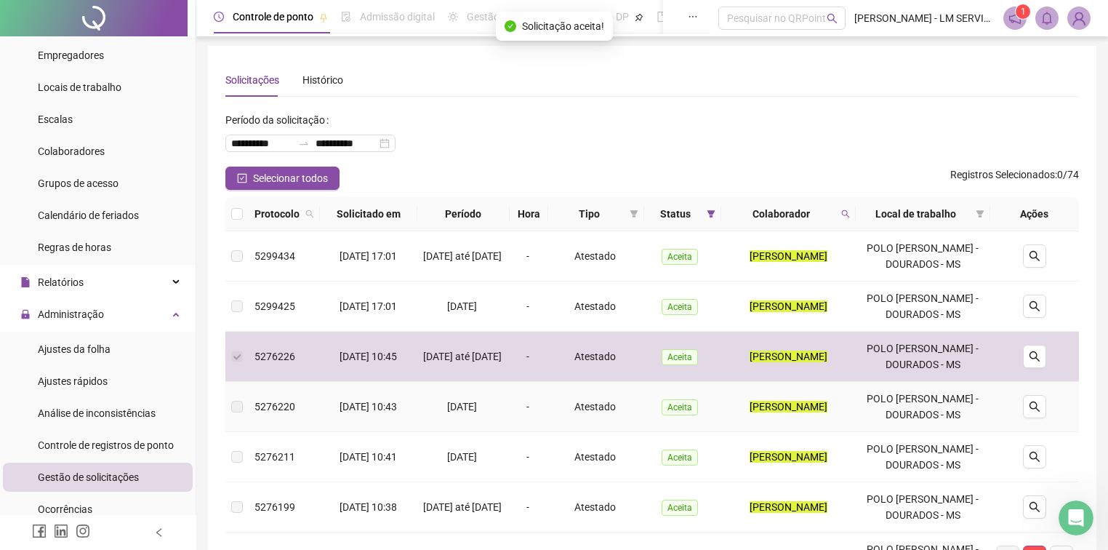
scroll to position [0, 0]
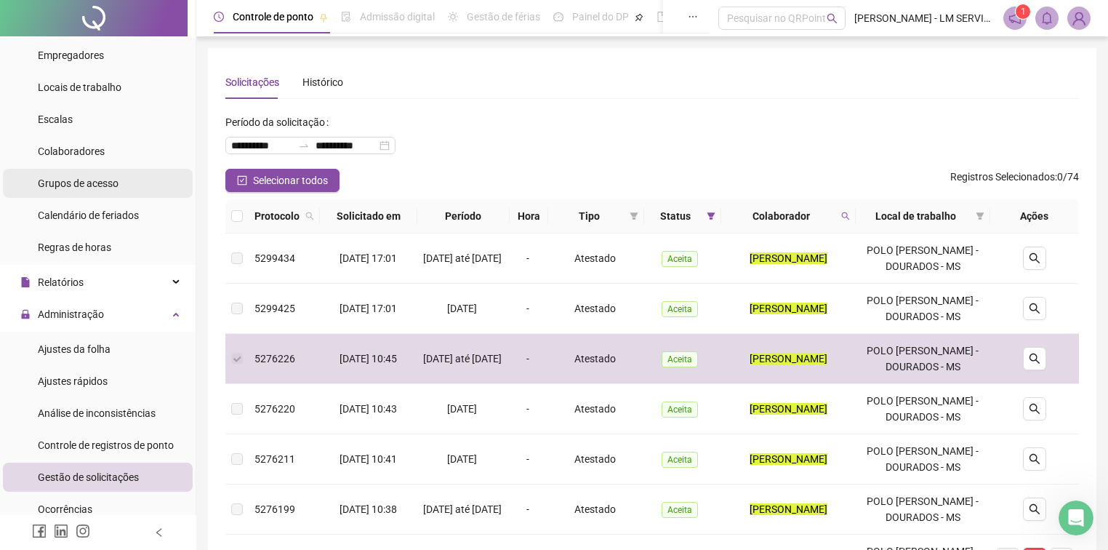
click at [103, 188] on span "Grupos de acesso" at bounding box center [78, 183] width 81 height 12
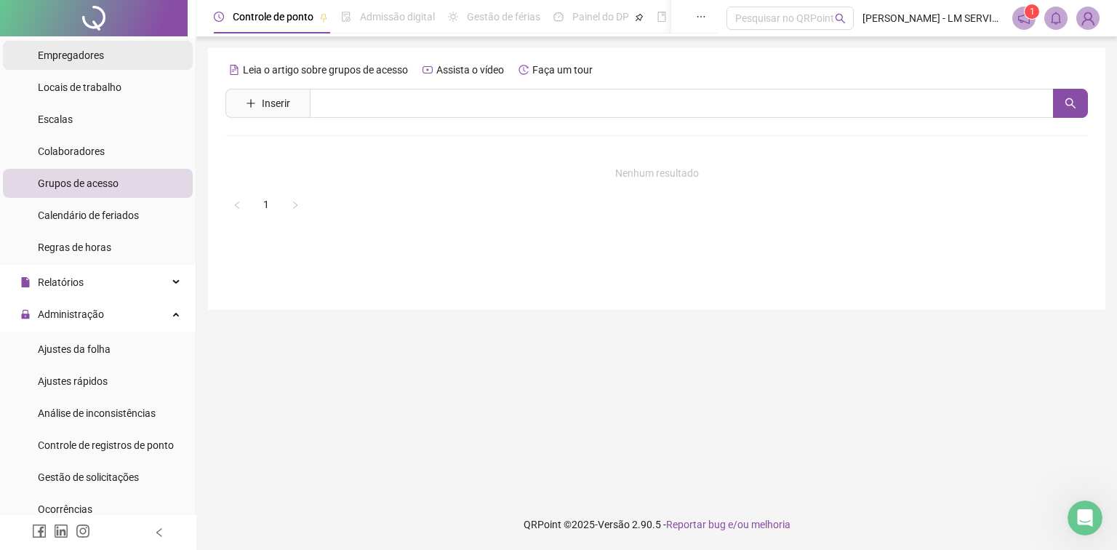
click at [83, 64] on div "Empregadores" at bounding box center [71, 55] width 66 height 29
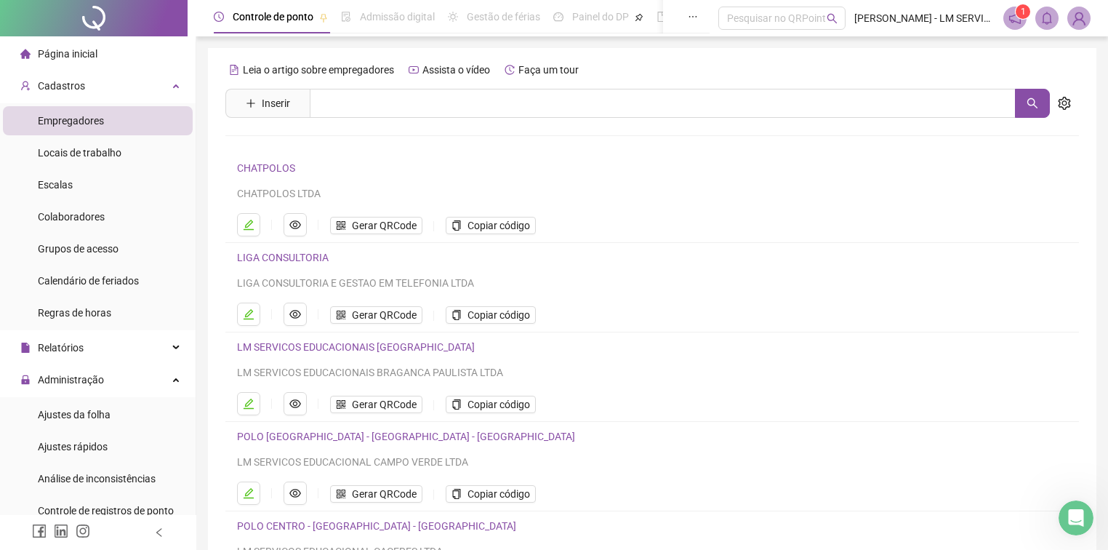
click at [87, 59] on span "Página inicial" at bounding box center [68, 54] width 60 height 12
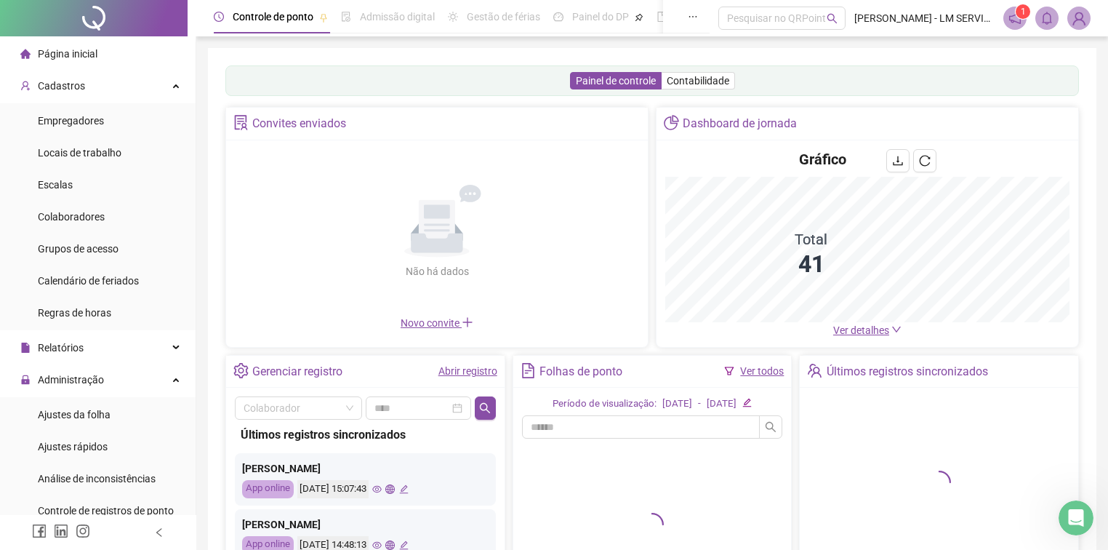
click at [777, 367] on link "Ver todos" at bounding box center [762, 371] width 44 height 12
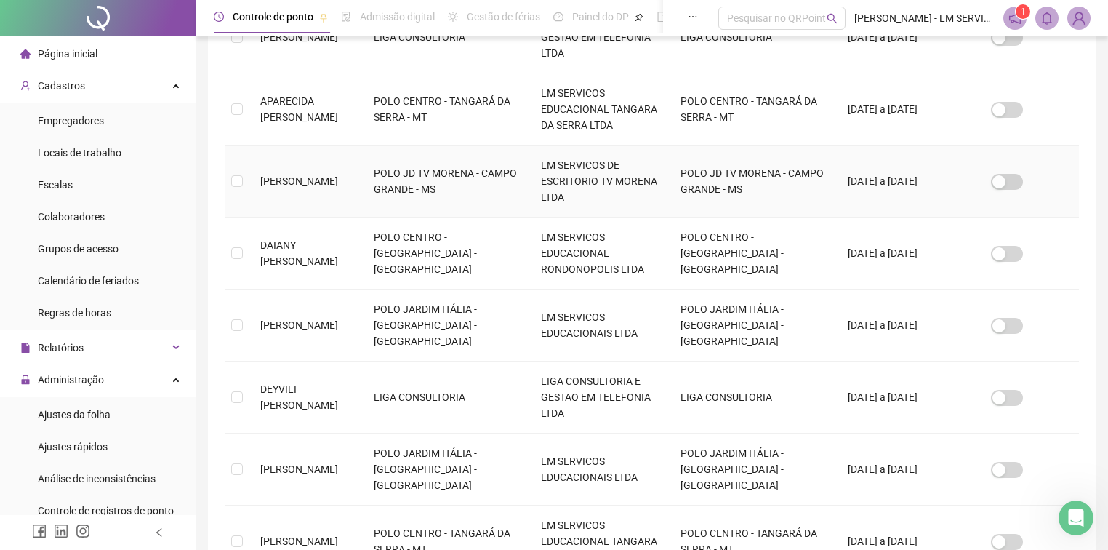
scroll to position [509, 0]
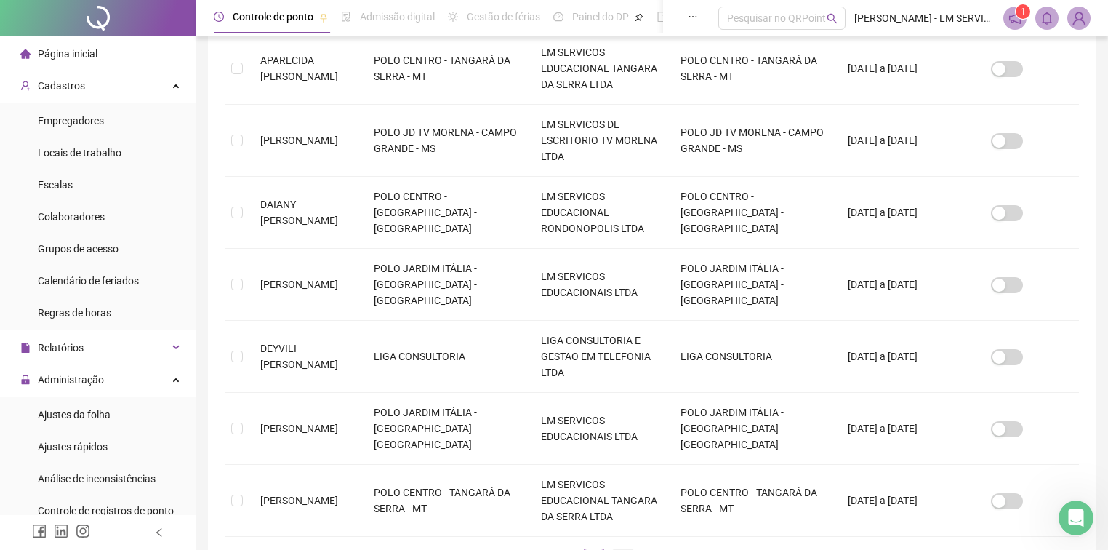
click at [617, 549] on link "2" at bounding box center [623, 560] width 22 height 22
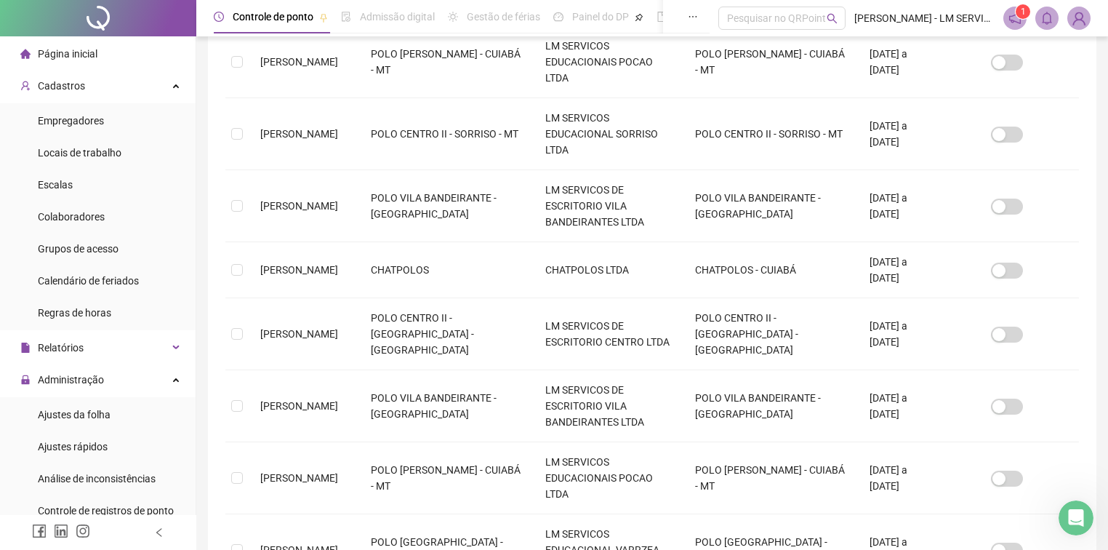
scroll to position [430, 0]
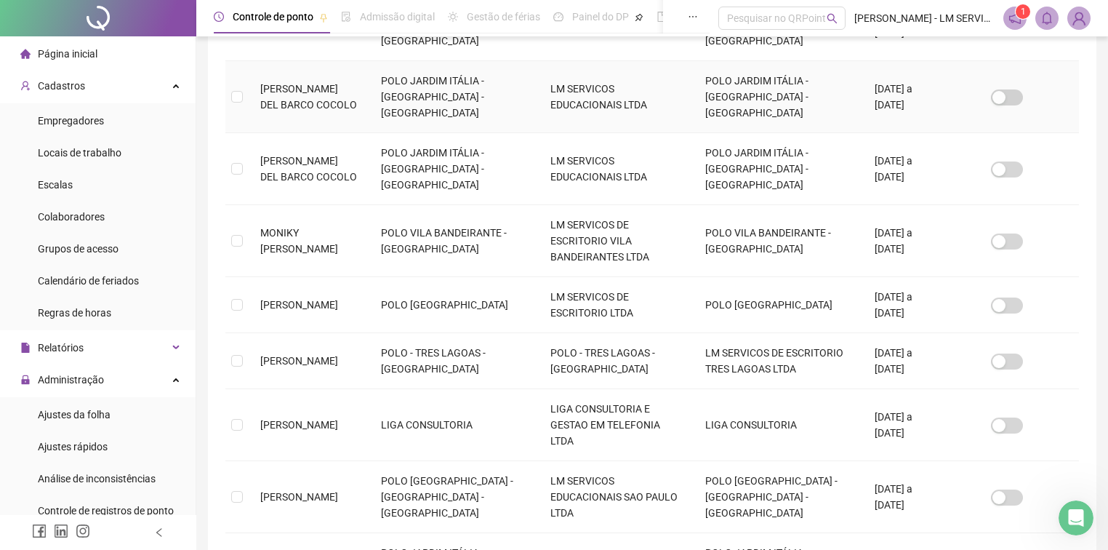
scroll to position [488, 0]
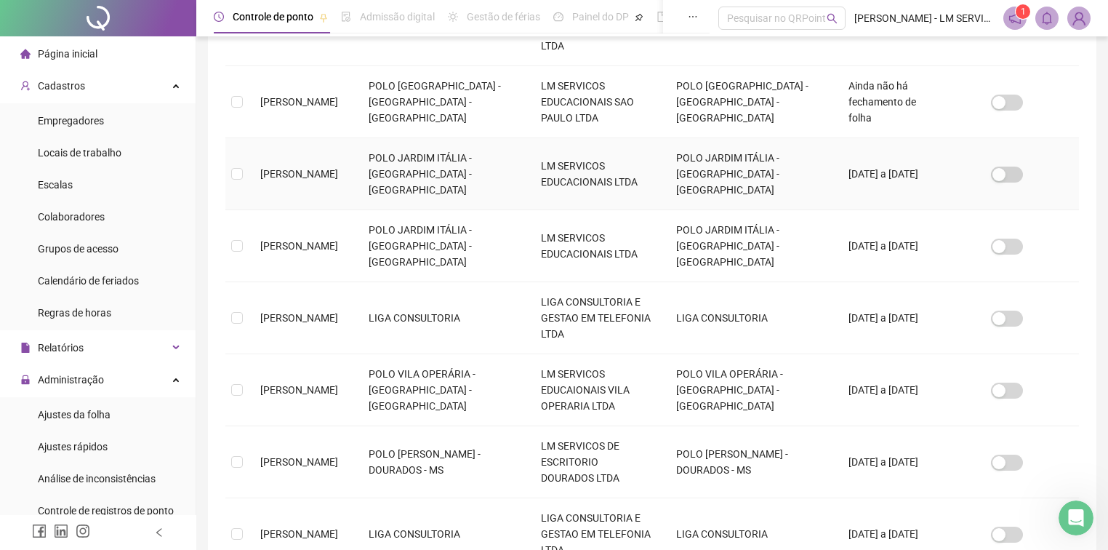
scroll to position [372, 0]
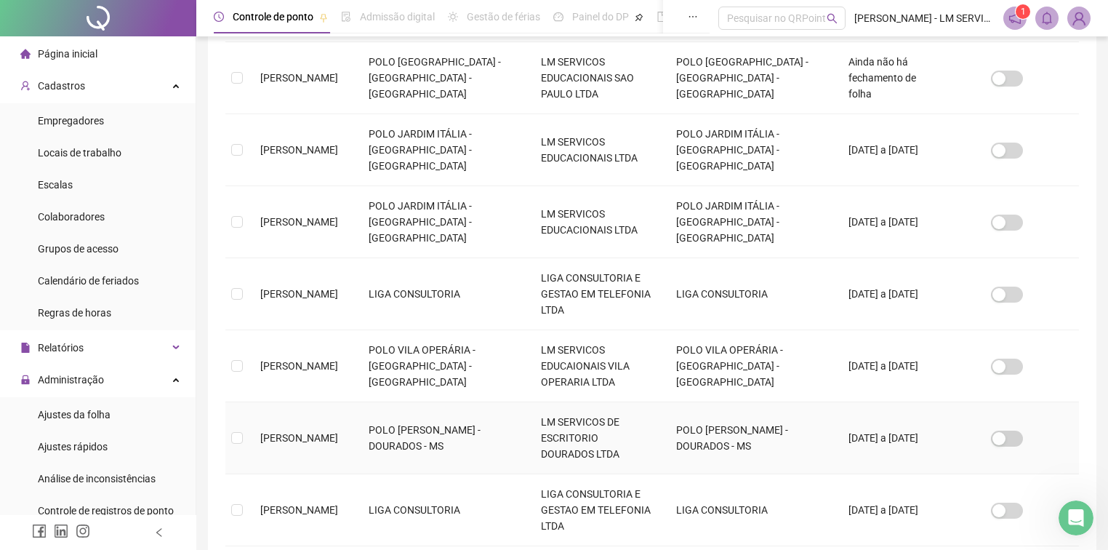
click at [241, 402] on td at bounding box center [236, 438] width 23 height 72
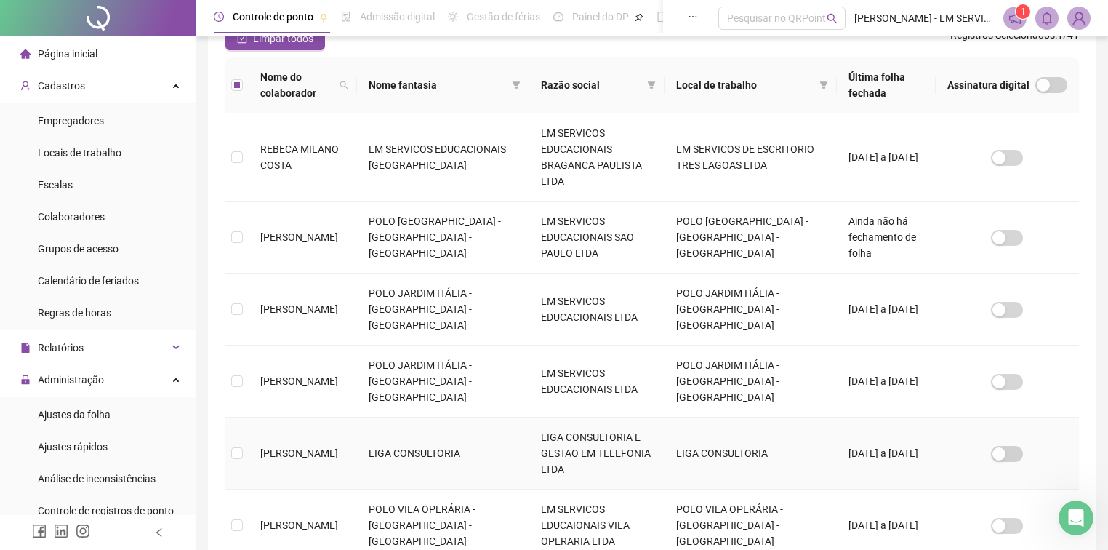
scroll to position [0, 0]
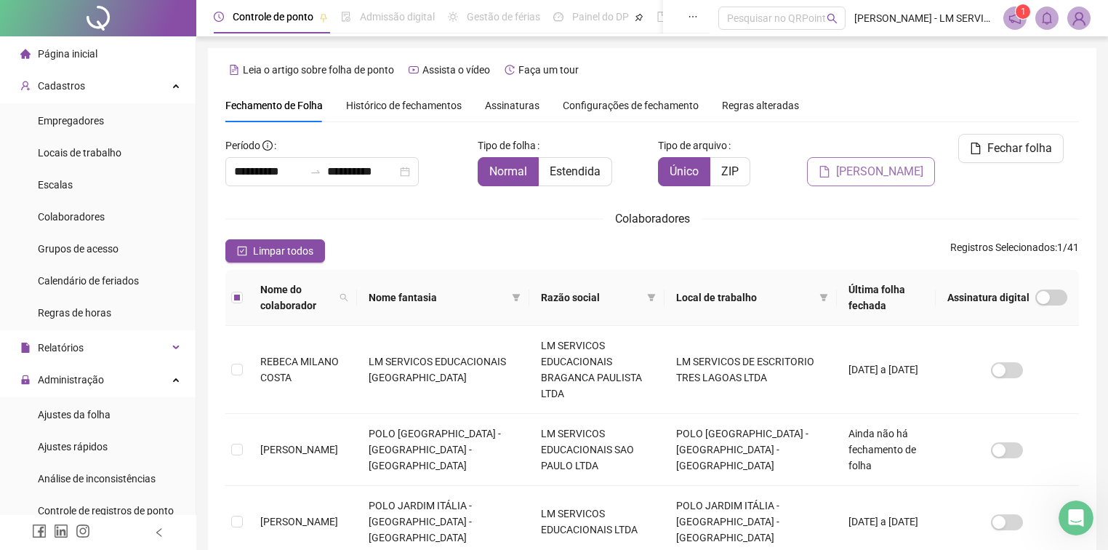
click at [866, 163] on span "[PERSON_NAME]" at bounding box center [879, 171] width 87 height 17
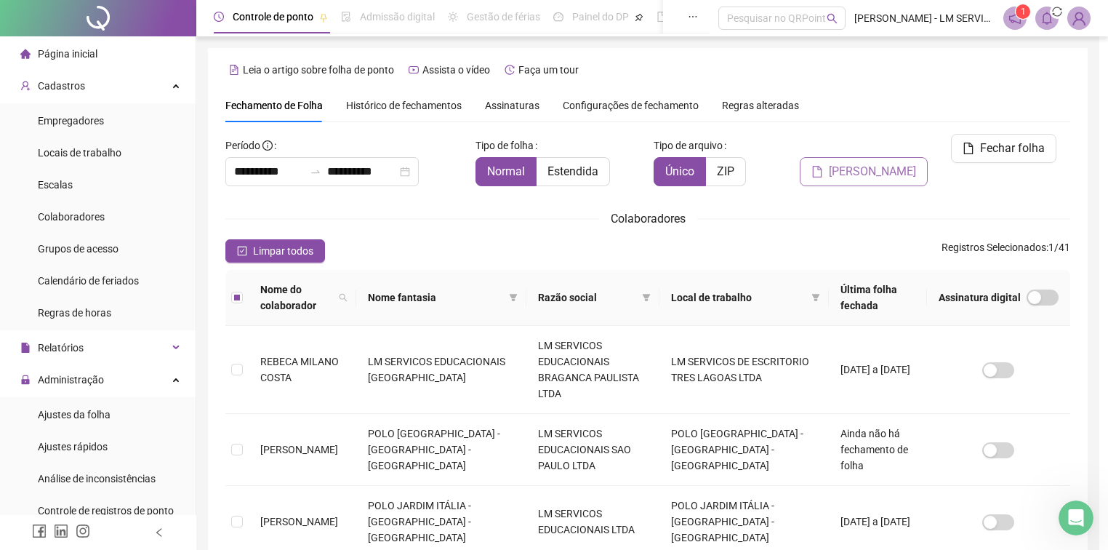
scroll to position [23, 0]
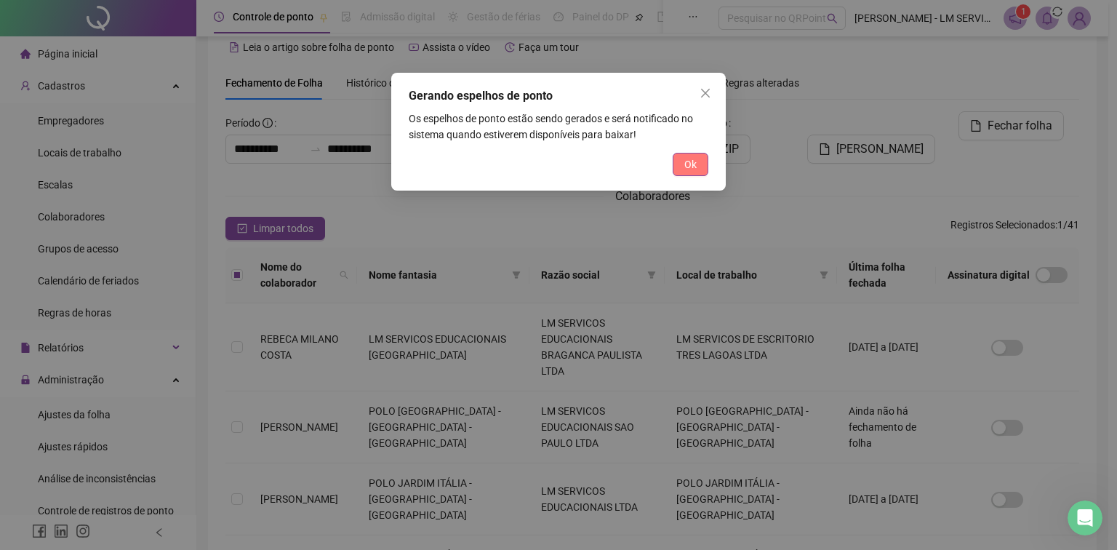
click at [707, 163] on button "Ok" at bounding box center [691, 164] width 36 height 23
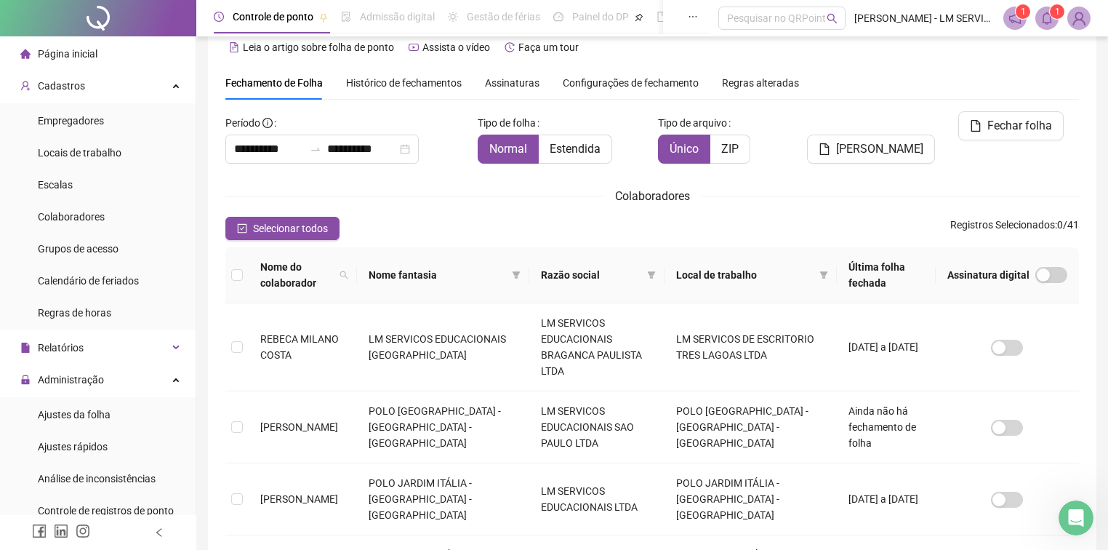
click at [915, 140] on div "[PERSON_NAME]" at bounding box center [868, 143] width 144 height 64
click at [1044, 26] on span at bounding box center [1047, 18] width 23 height 23
click at [913, 140] on span "[PERSON_NAME]" at bounding box center [879, 148] width 87 height 17
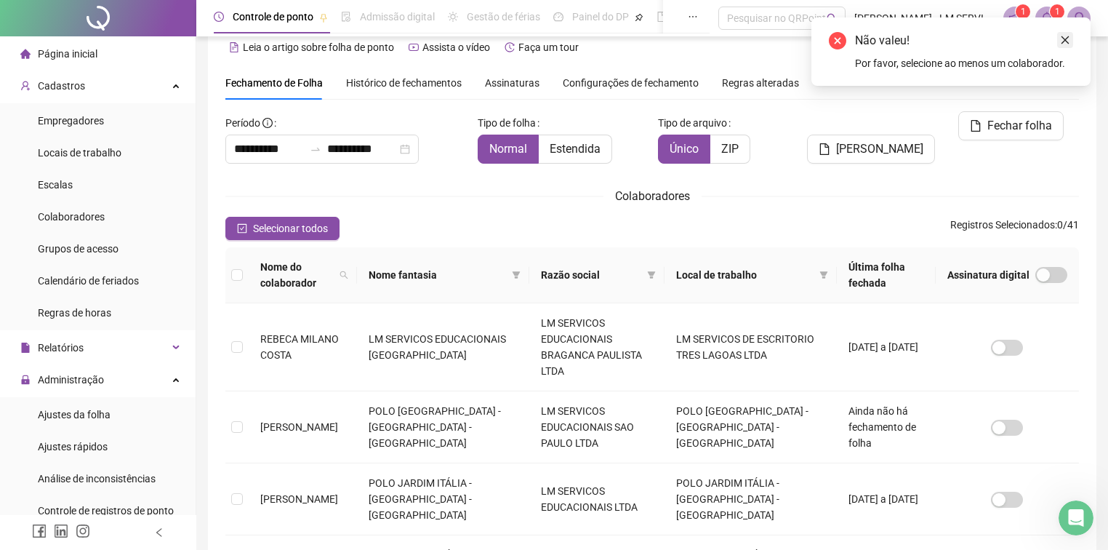
click at [1063, 39] on icon "close" at bounding box center [1065, 40] width 10 height 10
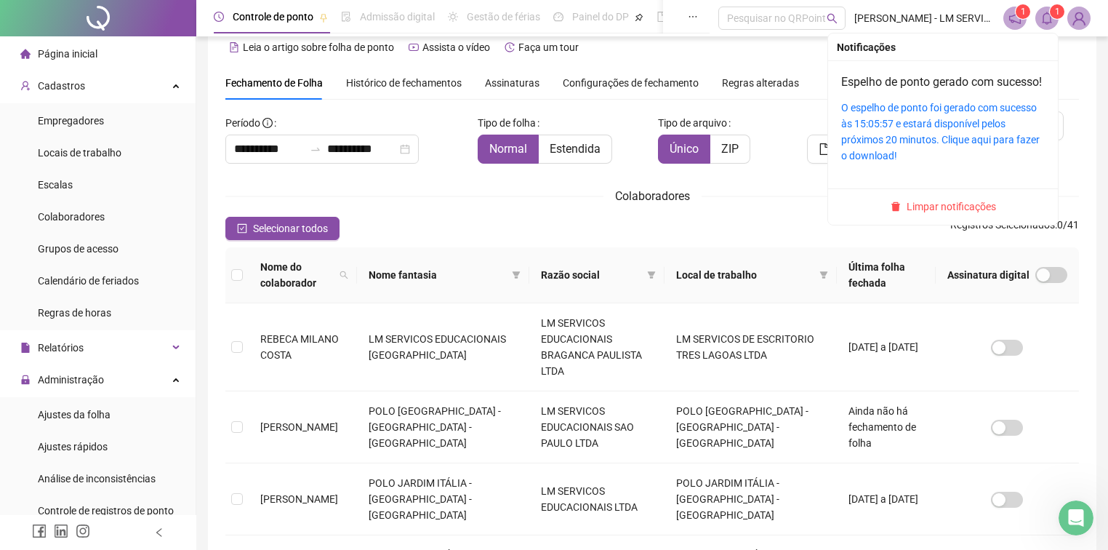
click at [1056, 20] on span at bounding box center [1047, 18] width 23 height 23
click at [937, 132] on div "O espelho de ponto foi gerado com sucesso às 15:05:57 e estará disponível pelos…" at bounding box center [943, 132] width 204 height 64
click at [887, 159] on link "O espelho de ponto foi gerado com sucesso às 15:05:57 e estará disponível pelos…" at bounding box center [940, 132] width 199 height 60
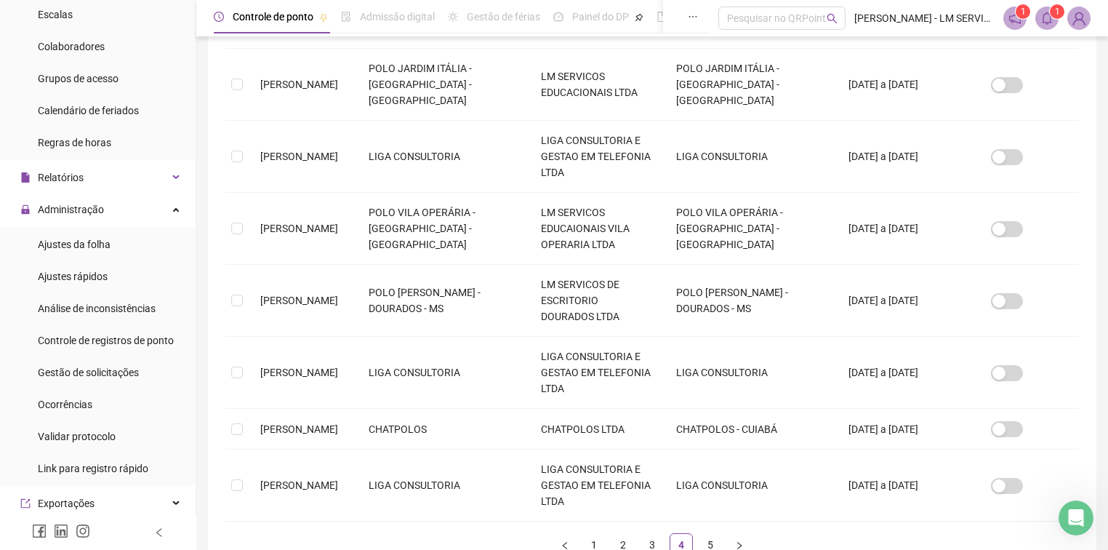
scroll to position [175, 0]
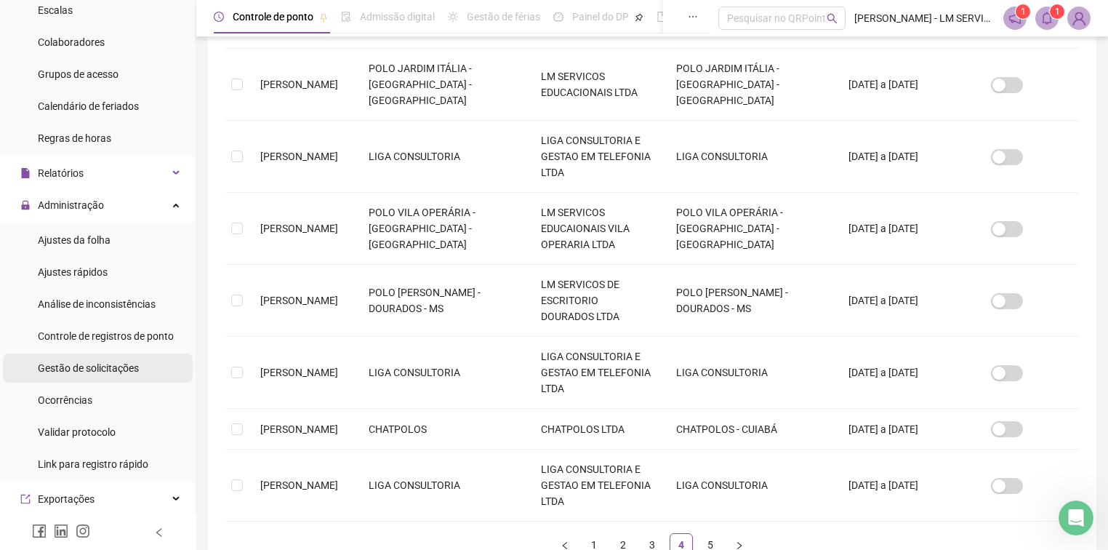
click at [70, 375] on div "Gestão de solicitações" at bounding box center [88, 367] width 101 height 29
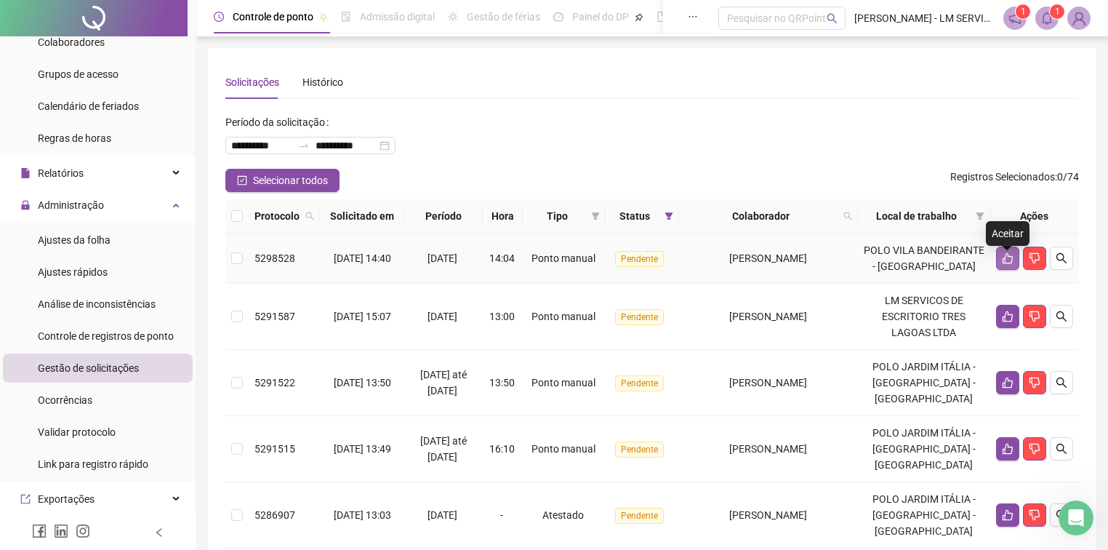
click at [1009, 264] on icon "like" at bounding box center [1008, 258] width 12 height 12
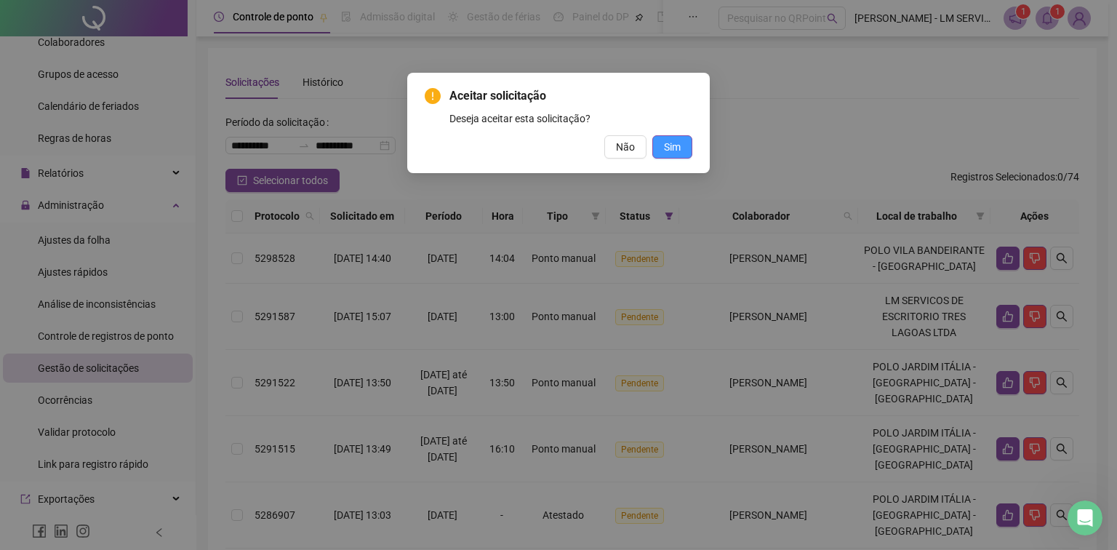
click at [679, 148] on span "Sim" at bounding box center [672, 147] width 17 height 16
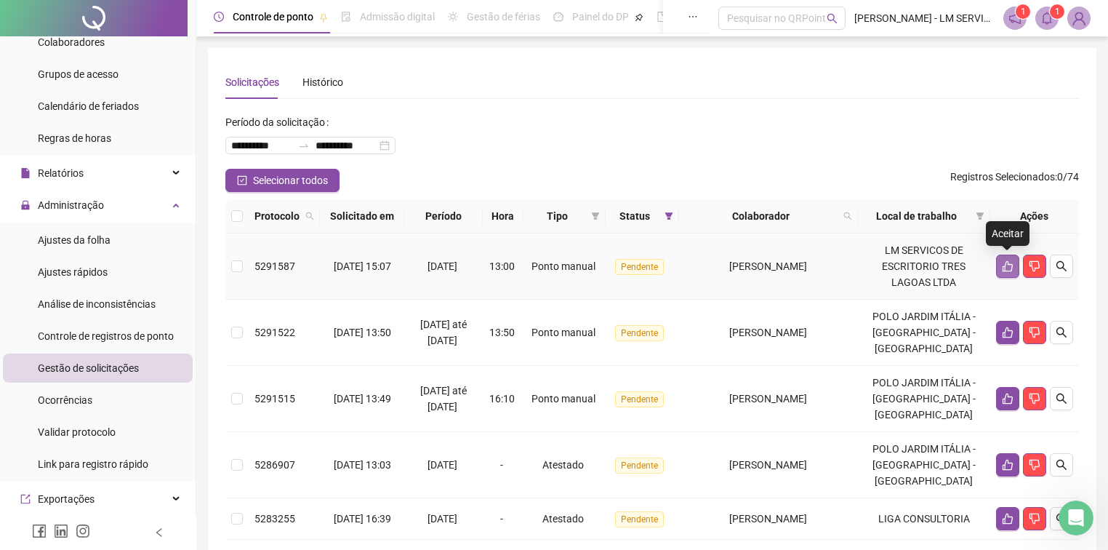
click at [1007, 268] on icon "like" at bounding box center [1008, 266] width 12 height 12
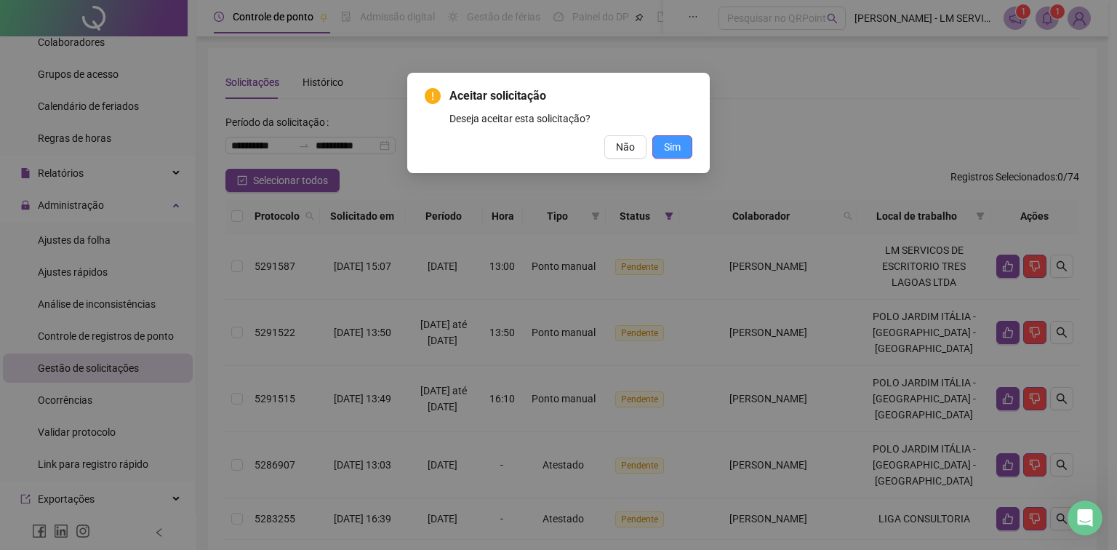
click at [674, 150] on span "Sim" at bounding box center [672, 147] width 17 height 16
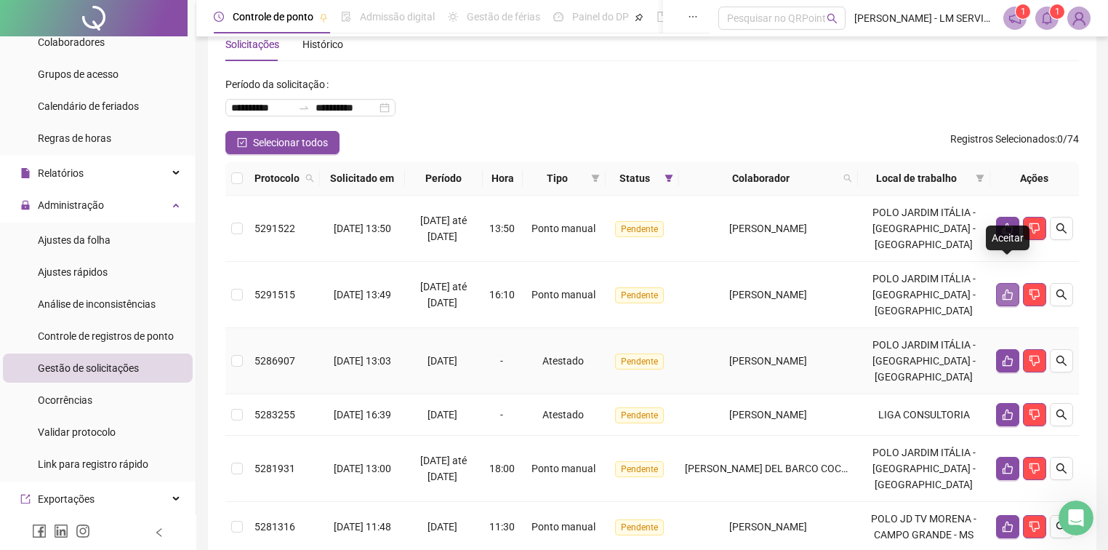
scroll to position [58, 0]
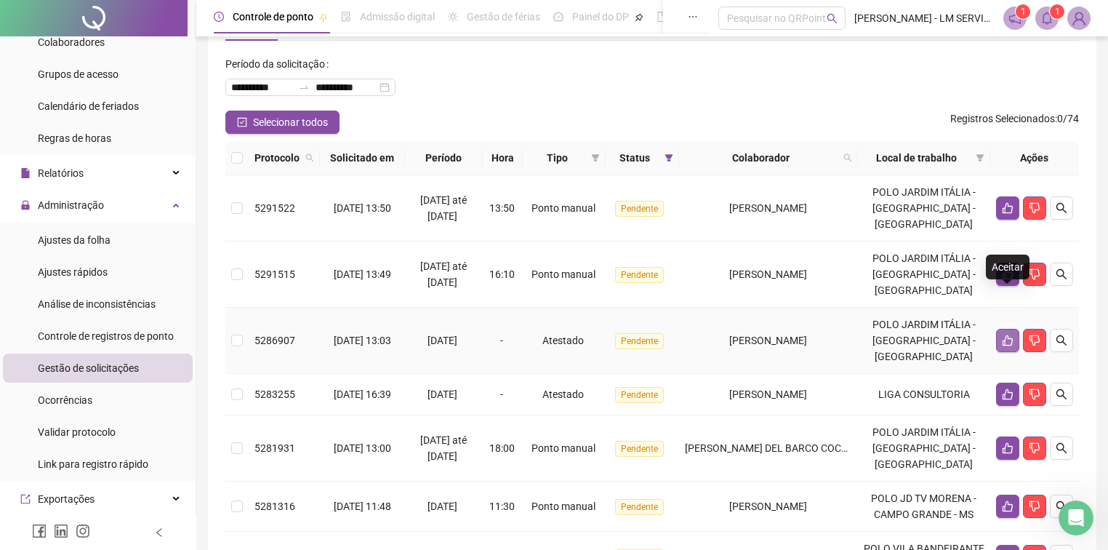
click at [1013, 335] on icon "like" at bounding box center [1008, 341] width 12 height 12
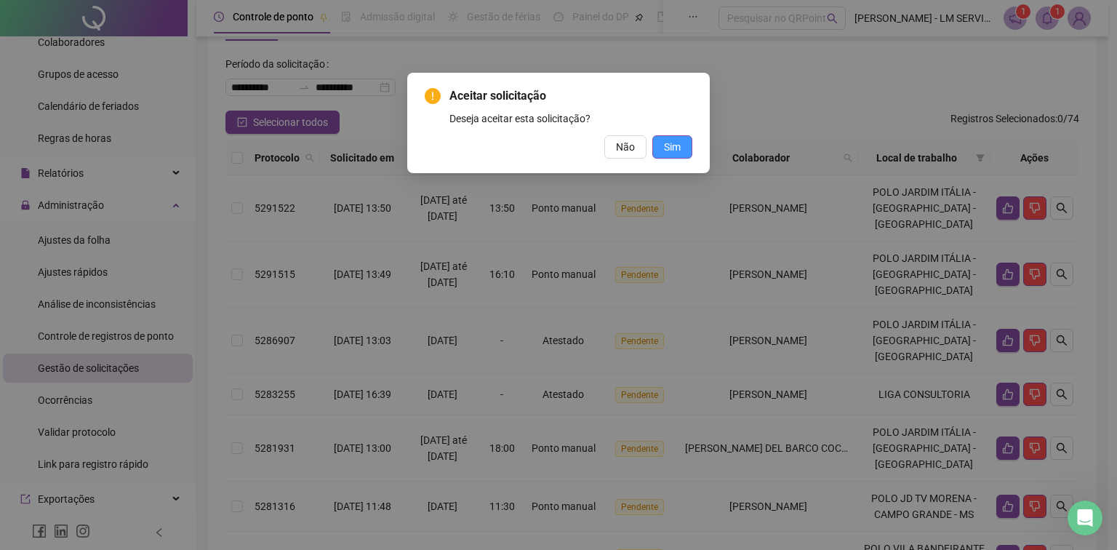
click at [683, 148] on button "Sim" at bounding box center [672, 146] width 40 height 23
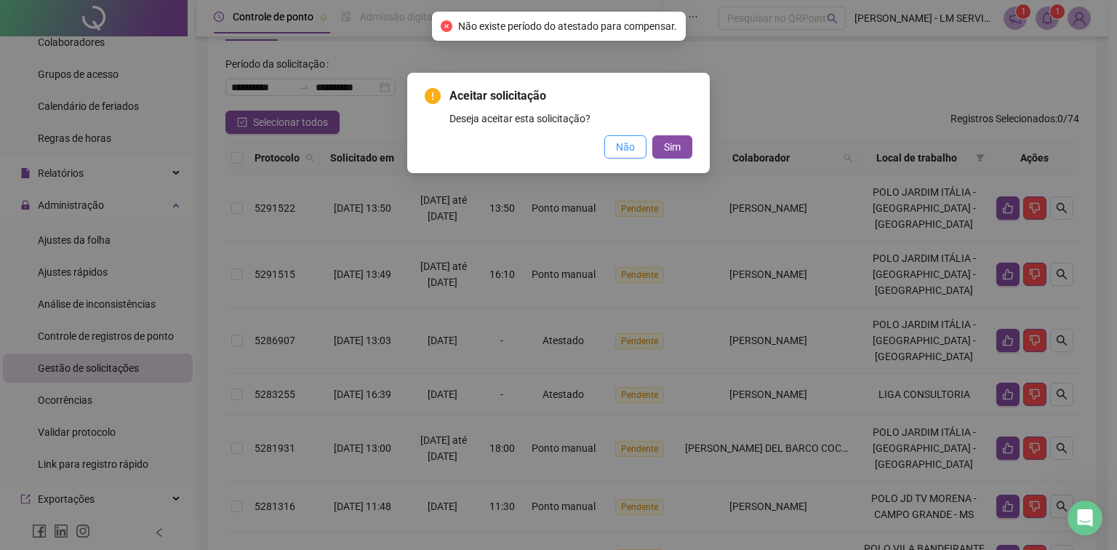
click at [627, 151] on span "Não" at bounding box center [625, 147] width 19 height 16
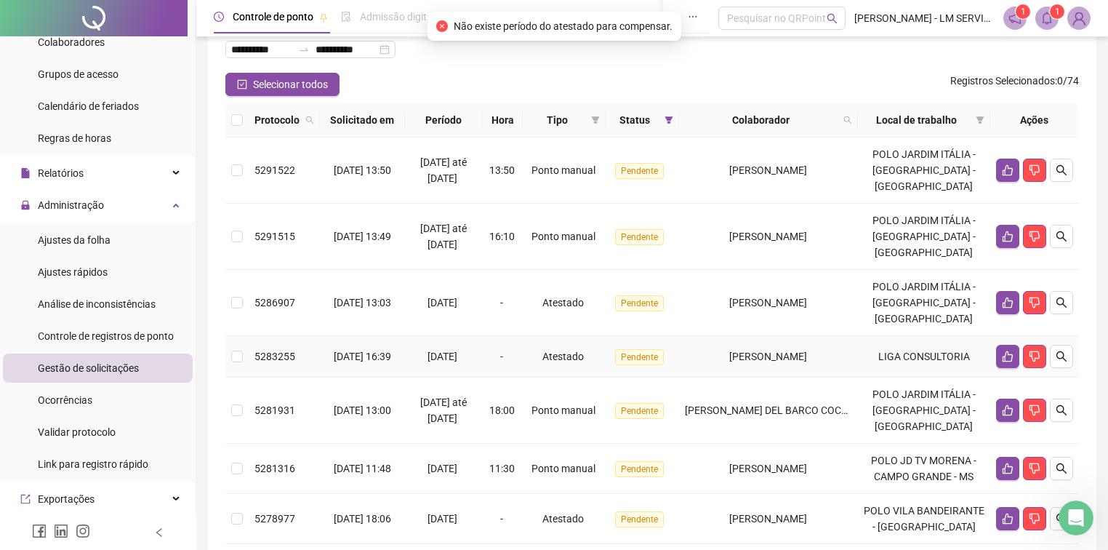
scroll to position [116, 0]
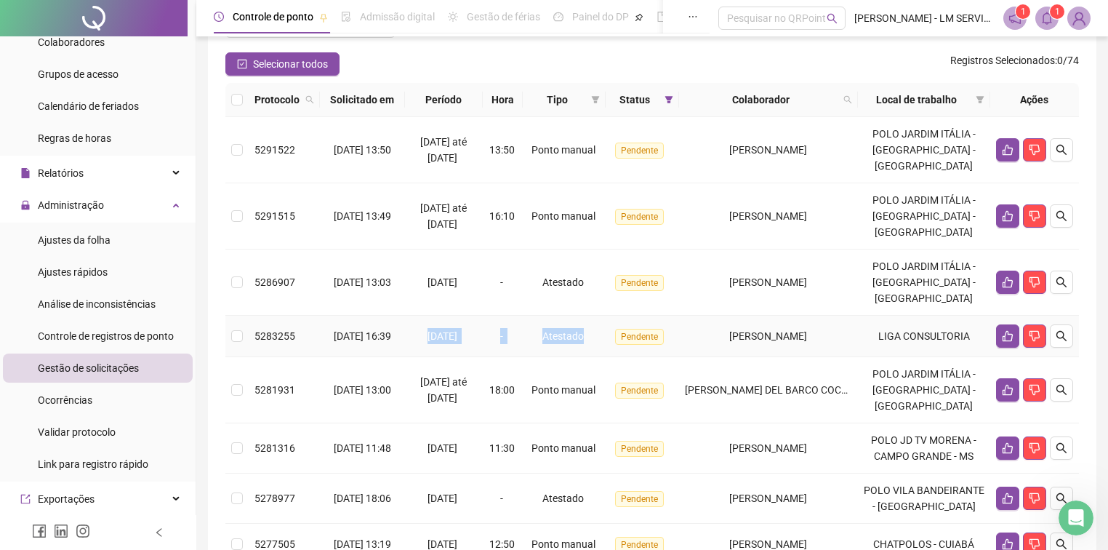
drag, startPoint x: 423, startPoint y: 291, endPoint x: 600, endPoint y: 297, distance: 176.8
click at [600, 316] on tr "5283255 [DATE] 16:39 08/08/2025 - Atestado Pendente [PERSON_NAME] LIGA CONSULTO…" at bounding box center [652, 336] width 854 height 41
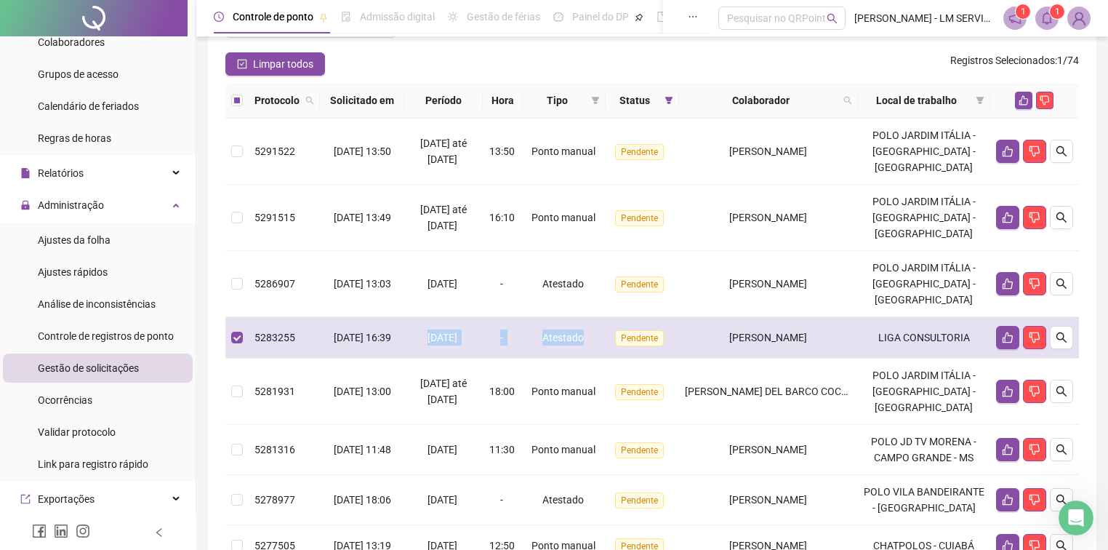
click at [561, 332] on span "Atestado" at bounding box center [563, 338] width 41 height 12
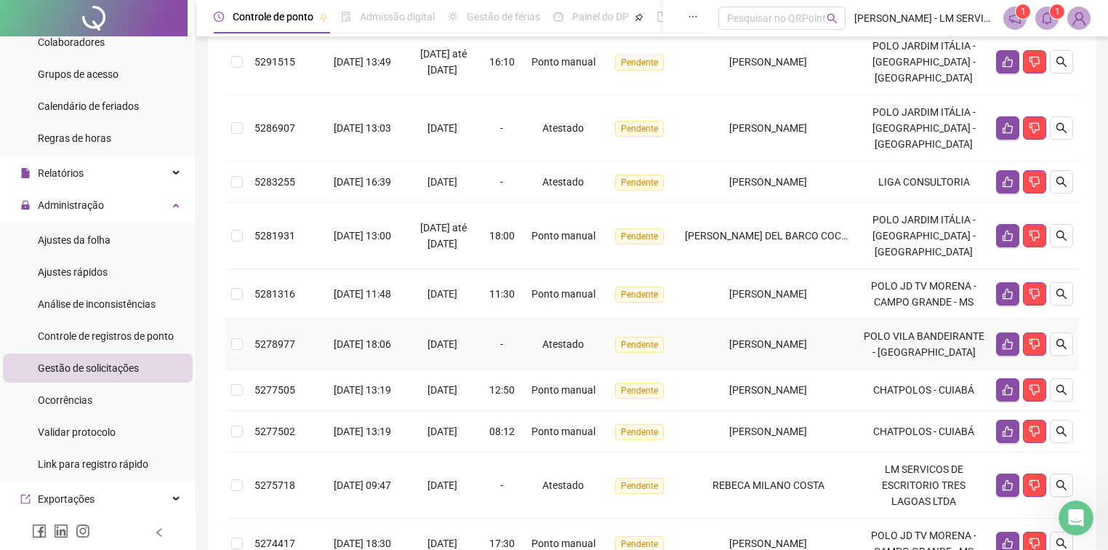
scroll to position [291, 0]
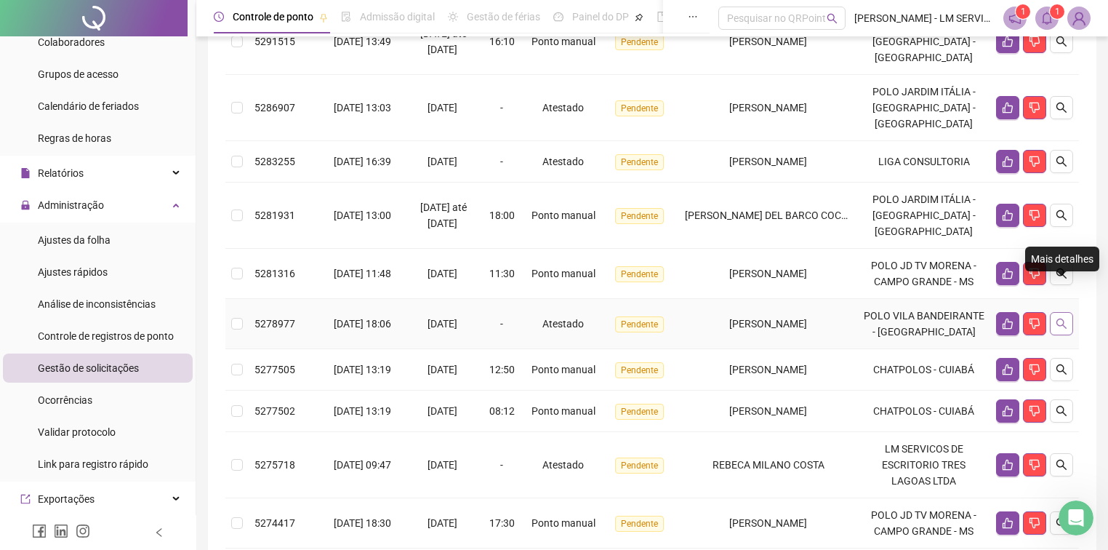
click at [1068, 312] on button "button" at bounding box center [1061, 323] width 23 height 23
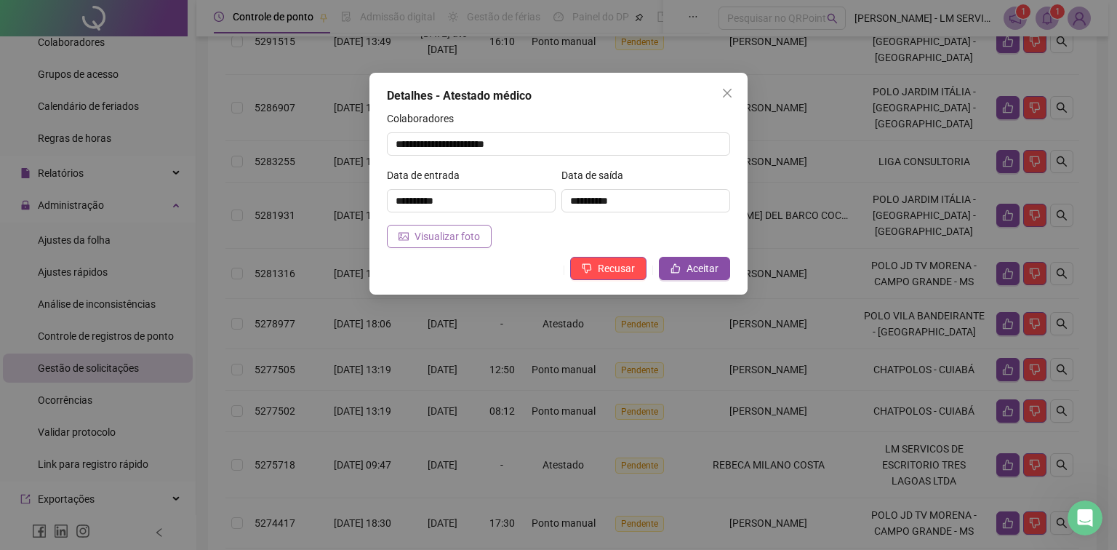
click at [471, 228] on span "Visualizar foto" at bounding box center [447, 236] width 65 height 16
click at [727, 93] on icon "close" at bounding box center [727, 93] width 9 height 9
